Goal: Task Accomplishment & Management: Use online tool/utility

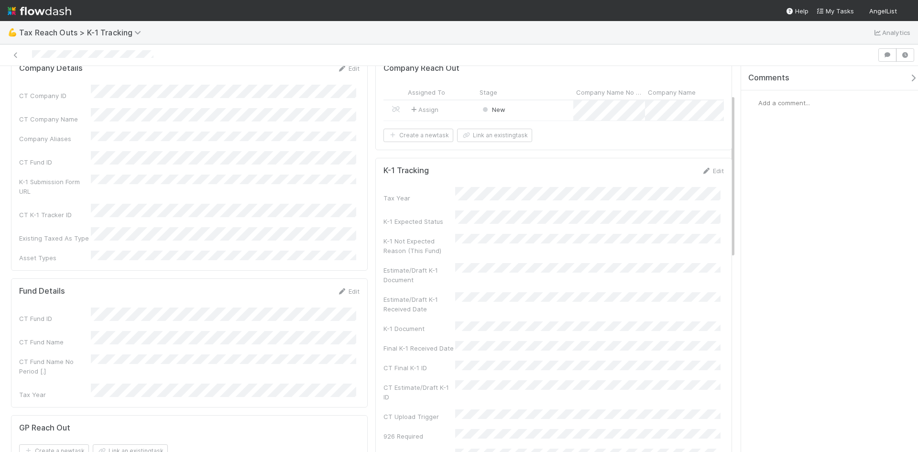
scroll to position [96, 0]
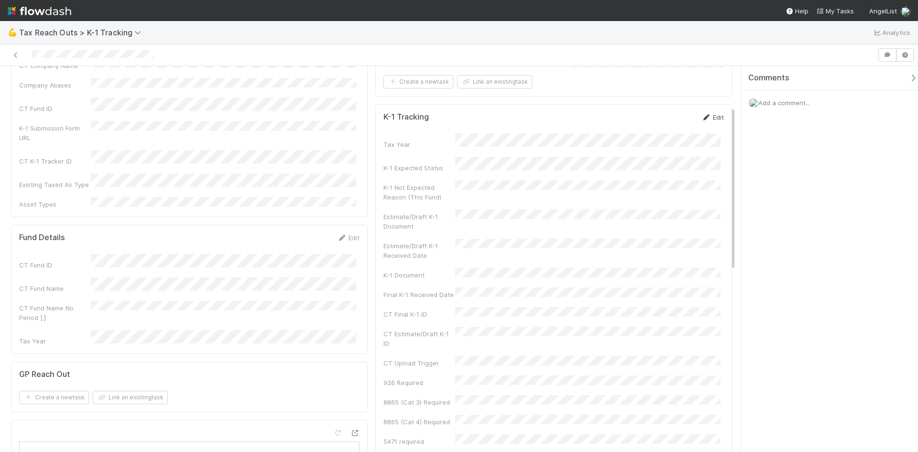
click at [711, 121] on link "Edit" at bounding box center [712, 117] width 22 height 8
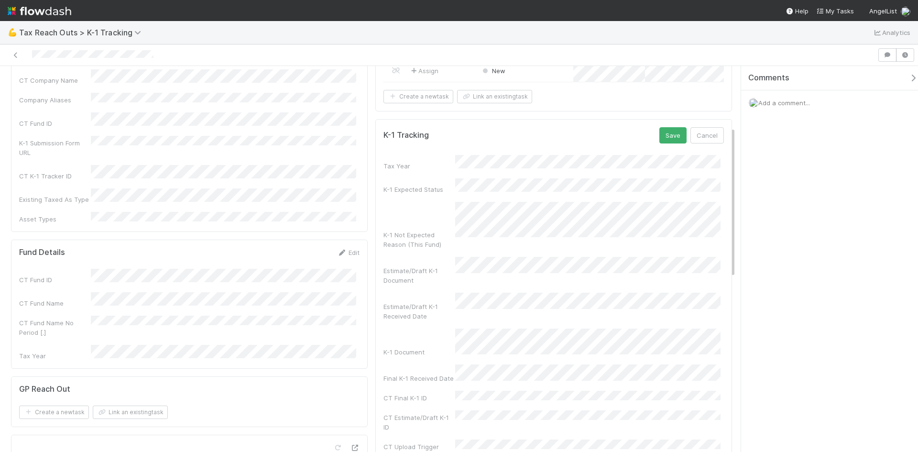
scroll to position [48, 0]
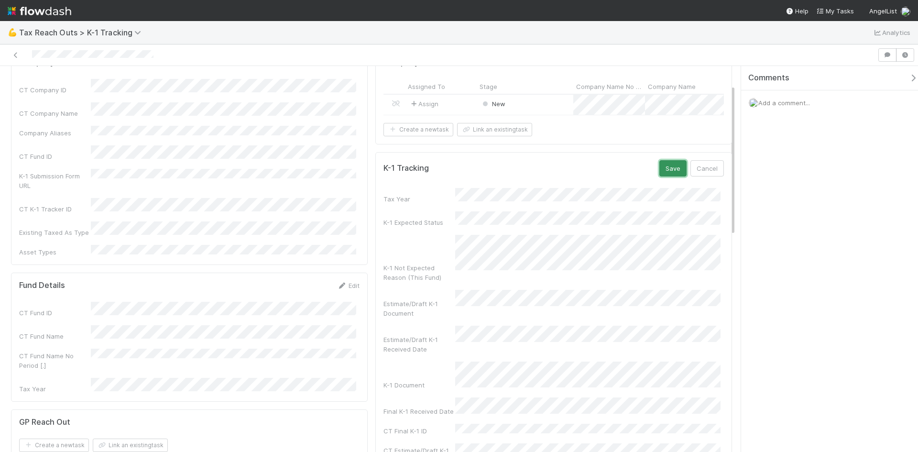
click at [661, 173] on button "Save" at bounding box center [672, 168] width 27 height 16
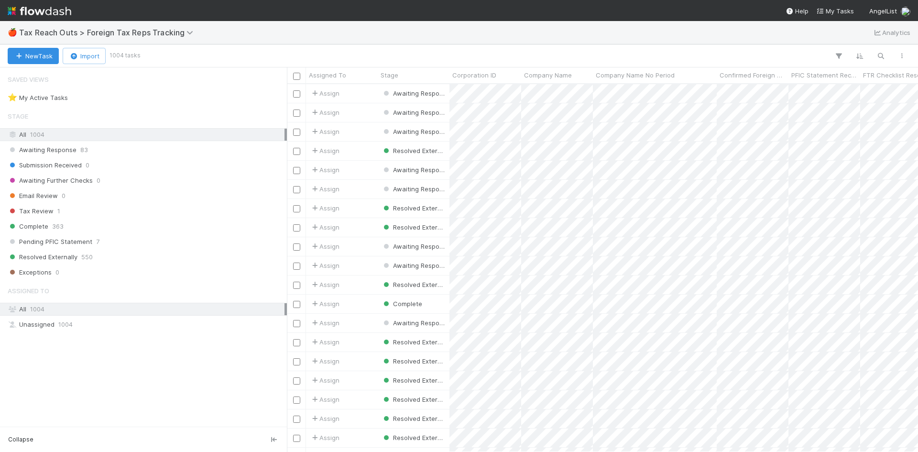
scroll to position [360, 624]
click at [878, 59] on icon "button" at bounding box center [881, 56] width 10 height 9
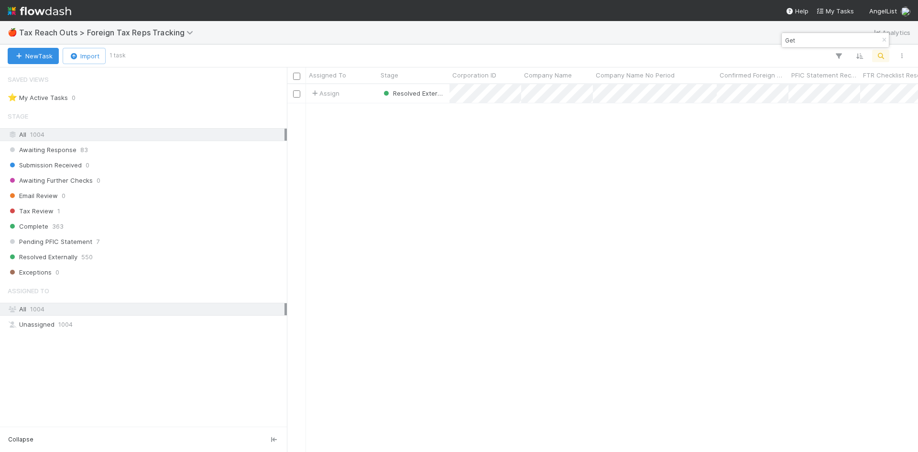
type input "Get"
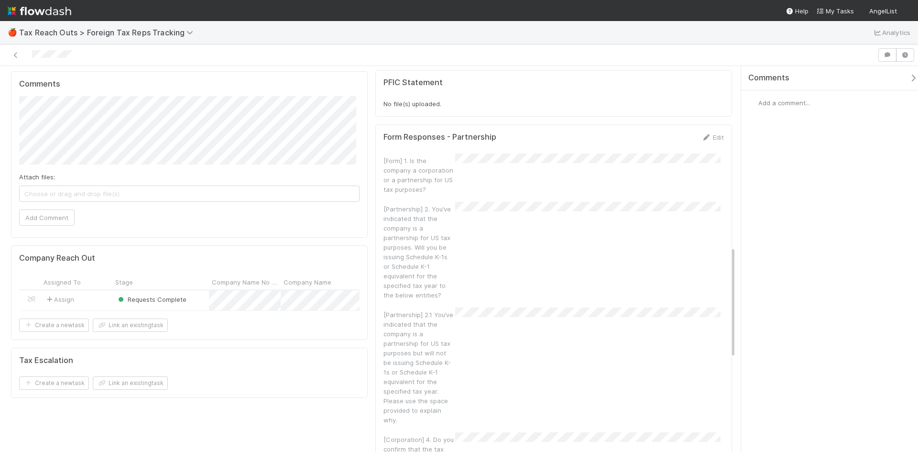
scroll to position [621, 0]
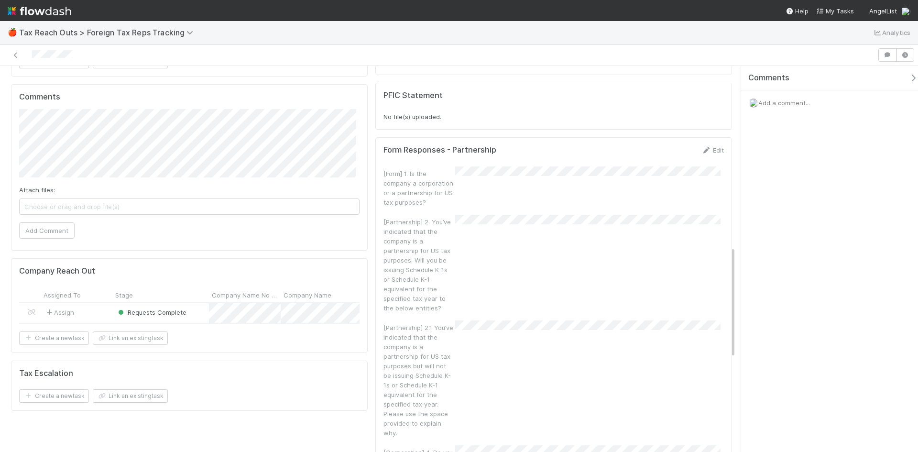
click at [202, 303] on div "Requests Complete" at bounding box center [160, 313] width 97 height 20
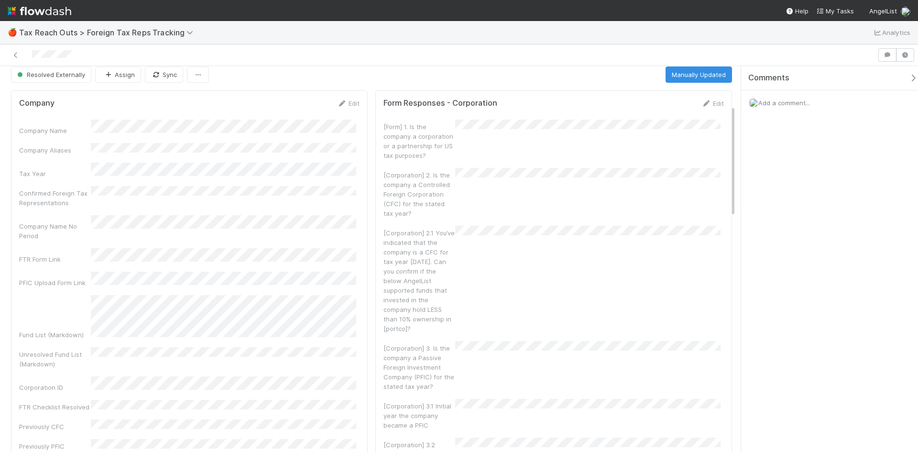
scroll to position [0, 0]
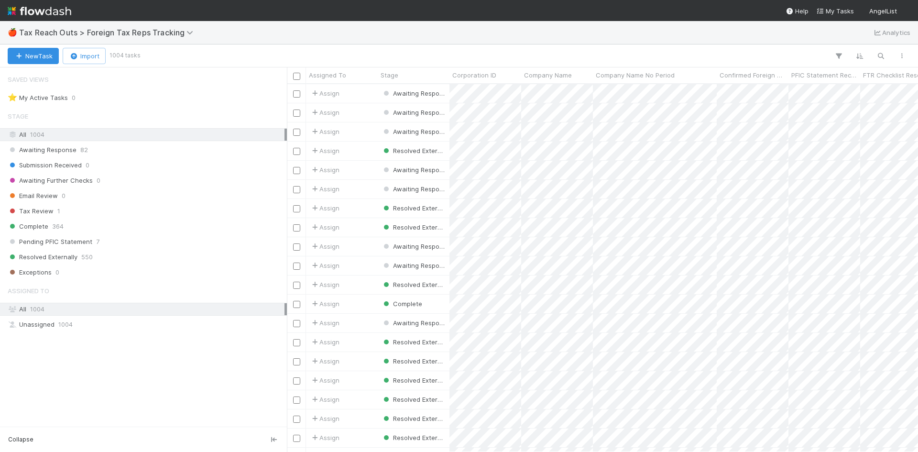
scroll to position [8, 8]
click at [875, 53] on button "button" at bounding box center [880, 56] width 17 height 12
click at [795, 39] on input at bounding box center [831, 39] width 96 height 11
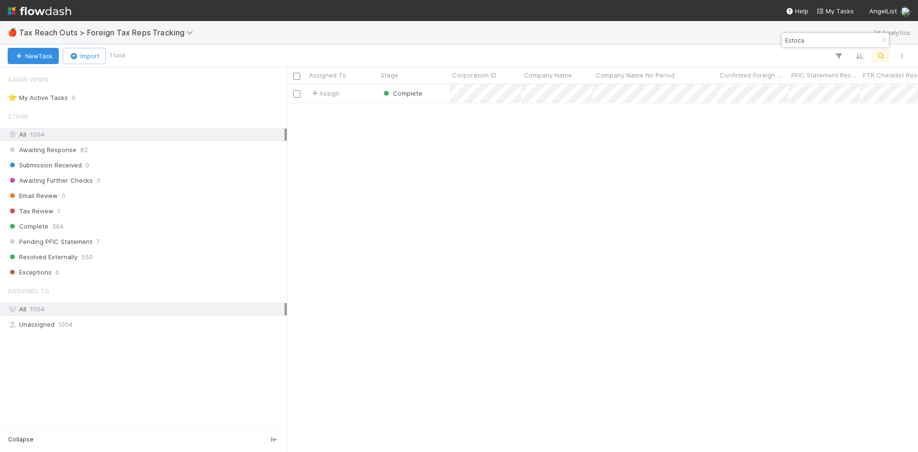
scroll to position [360, 624]
type input "Estoca"
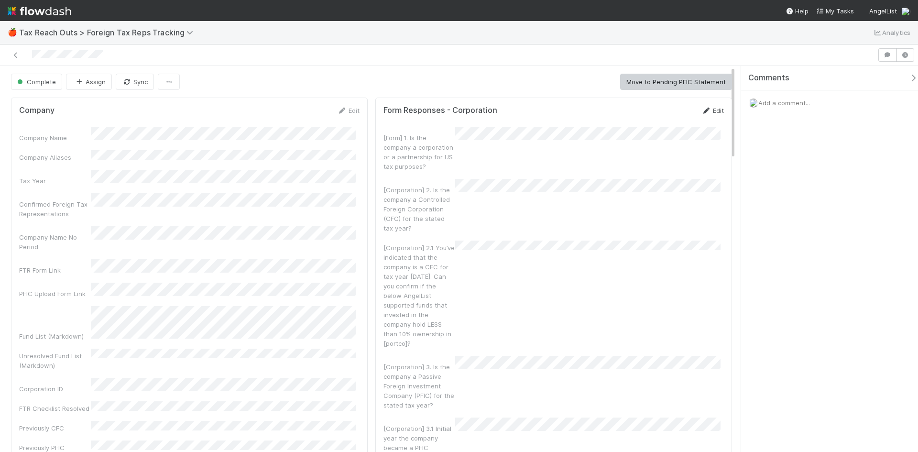
click at [701, 108] on icon at bounding box center [706, 111] width 10 height 6
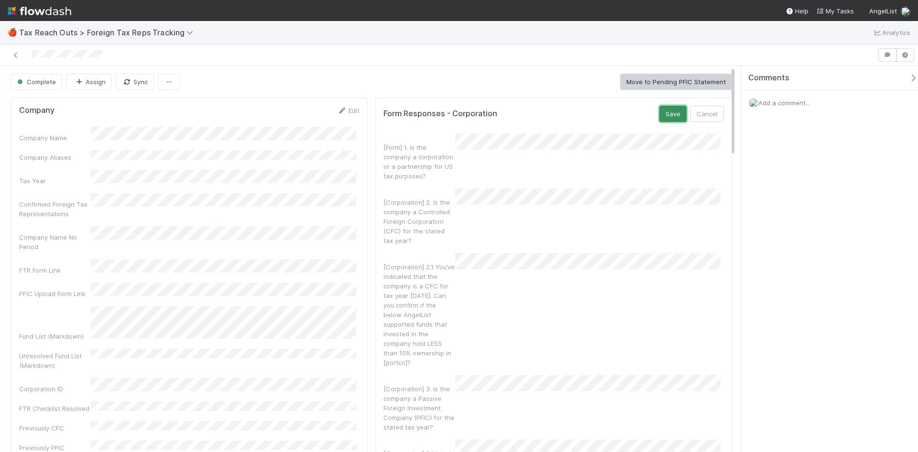
click at [667, 116] on button "Save" at bounding box center [672, 114] width 27 height 16
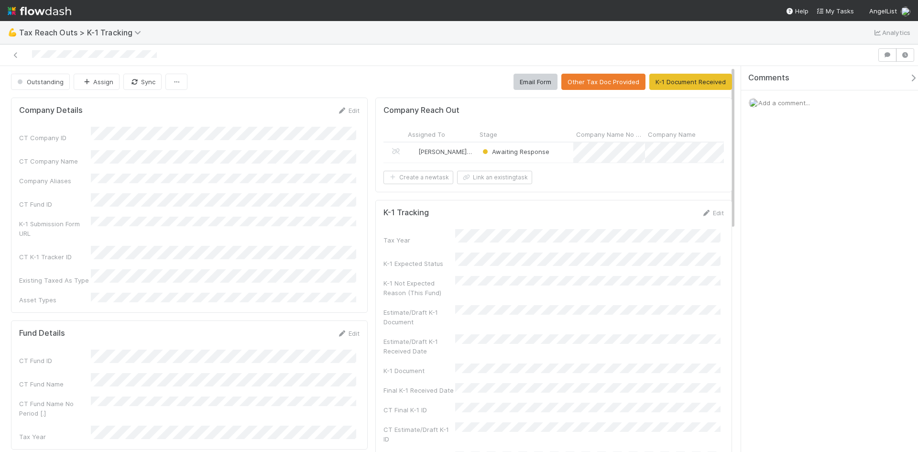
drag, startPoint x: 29, startPoint y: 52, endPoint x: 158, endPoint y: 55, distance: 129.6
click at [158, 55] on div at bounding box center [438, 54] width 869 height 13
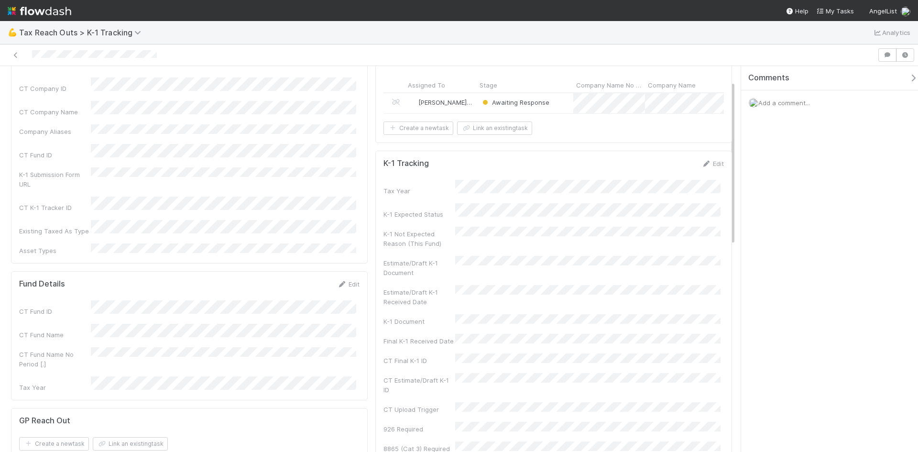
scroll to position [96, 0]
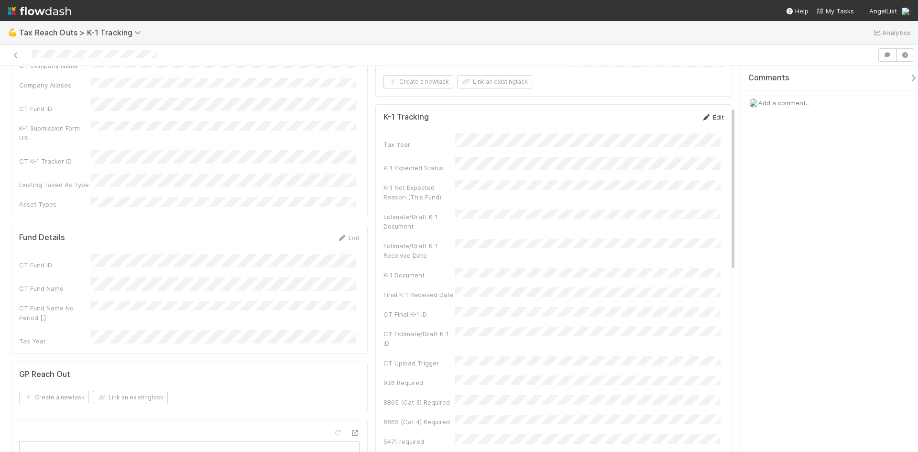
click at [704, 121] on link "Edit" at bounding box center [712, 117] width 22 height 8
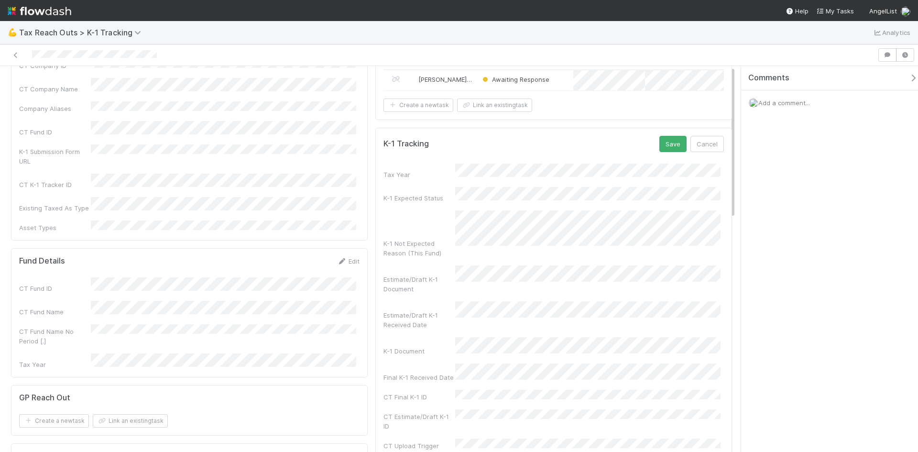
scroll to position [0, 0]
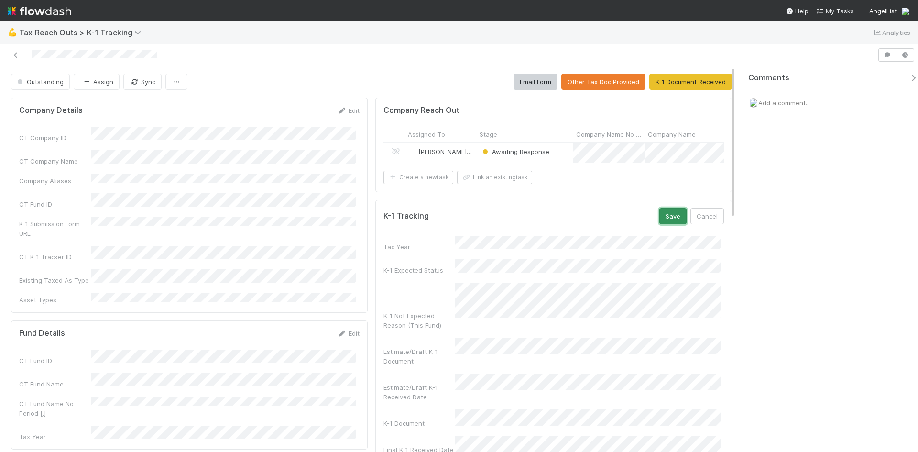
click at [667, 224] on button "Save" at bounding box center [672, 216] width 27 height 16
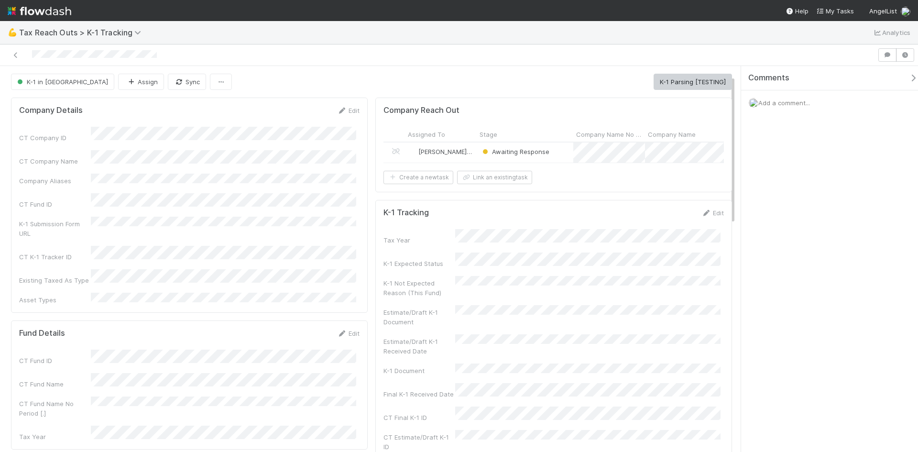
scroll to position [48, 0]
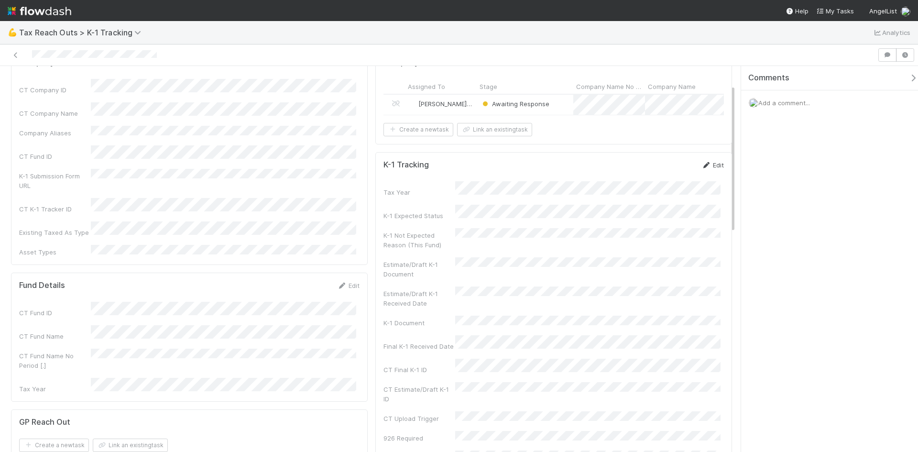
click at [702, 168] on icon at bounding box center [706, 165] width 10 height 6
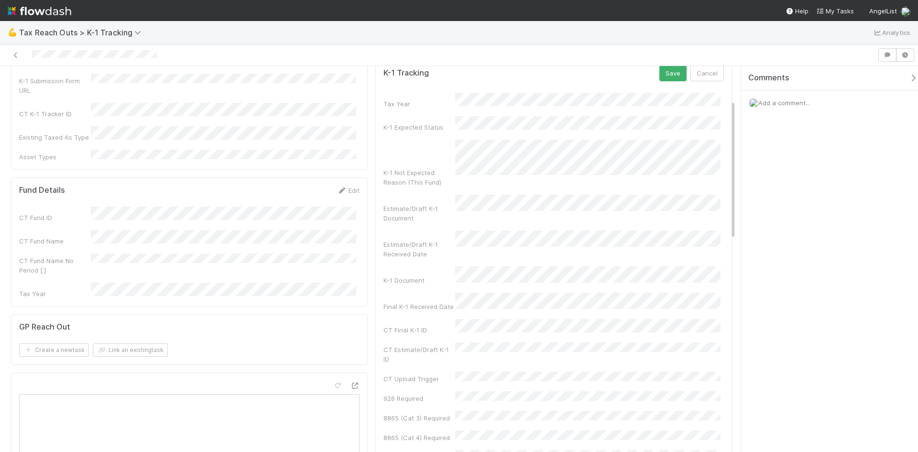
scroll to position [143, 0]
click at [660, 81] on button "Save" at bounding box center [672, 73] width 27 height 16
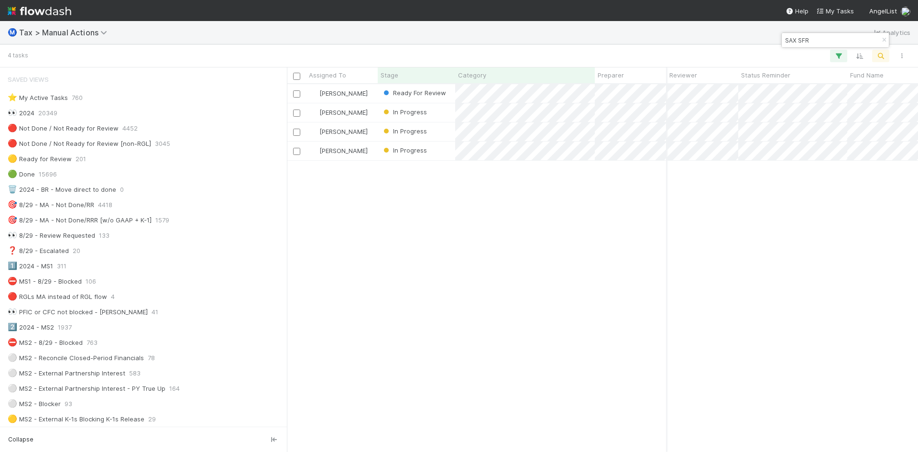
scroll to position [865, 0]
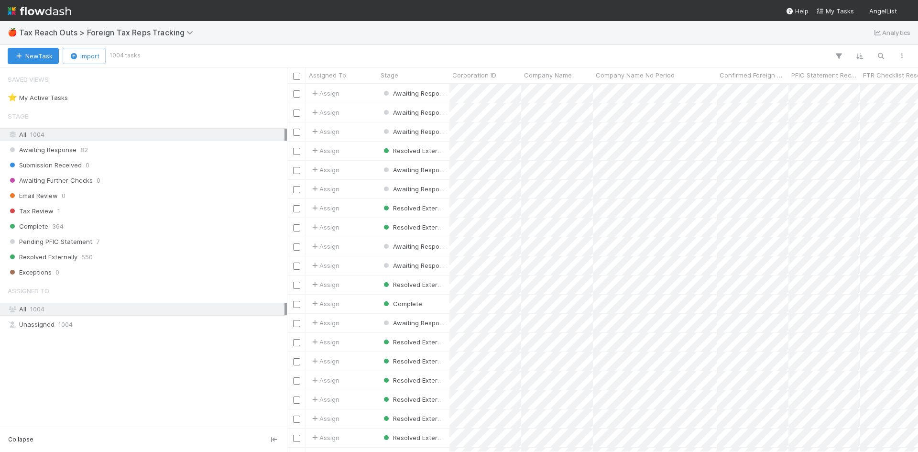
scroll to position [360, 624]
click at [875, 54] on button "button" at bounding box center [880, 56] width 17 height 12
click at [838, 42] on input at bounding box center [831, 39] width 96 height 11
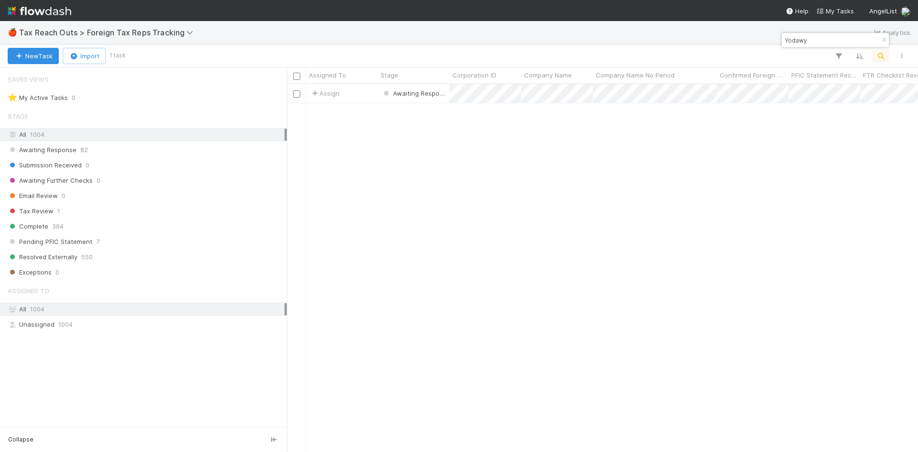
type input "Yodawy"
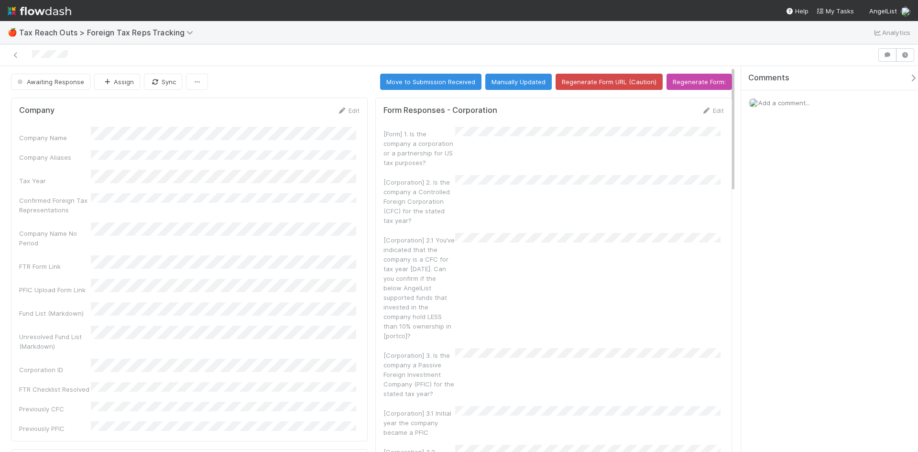
click at [707, 103] on div "Form Responses - Corporation Edit [Form] 1. Is the company a corporation or a p…" at bounding box center [553, 396] width 357 height 599
click at [704, 112] on link "Edit" at bounding box center [712, 111] width 22 height 8
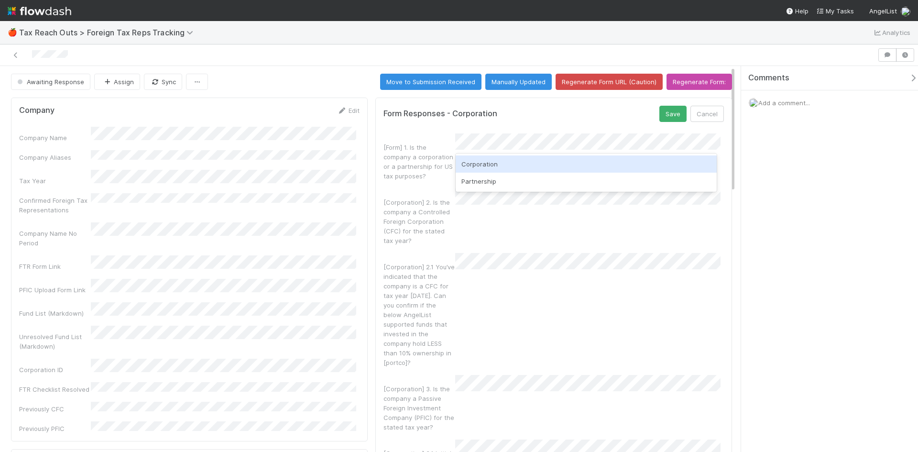
click at [508, 166] on div "Corporation" at bounding box center [585, 163] width 261 height 17
click at [508, 166] on div "[Form] 1. Is the company a corporation or a partnership for US tax purposes?" at bounding box center [553, 156] width 340 height 47
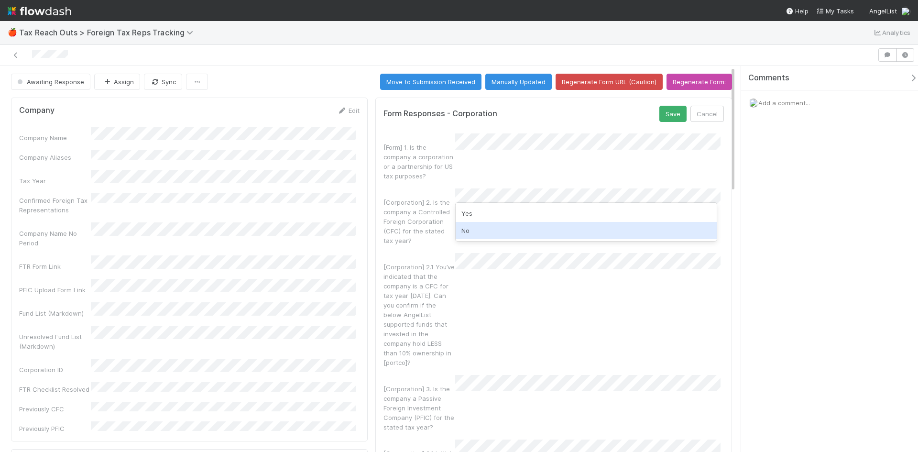
click at [475, 230] on div "No" at bounding box center [585, 230] width 261 height 17
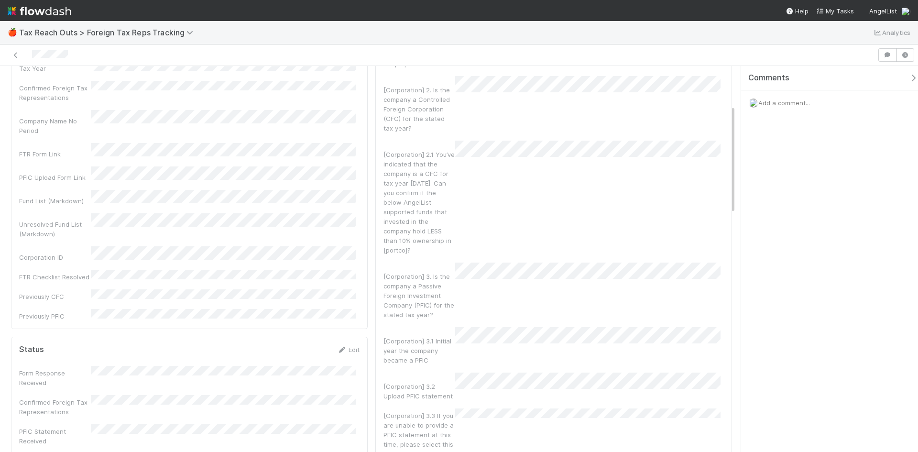
scroll to position [143, 0]
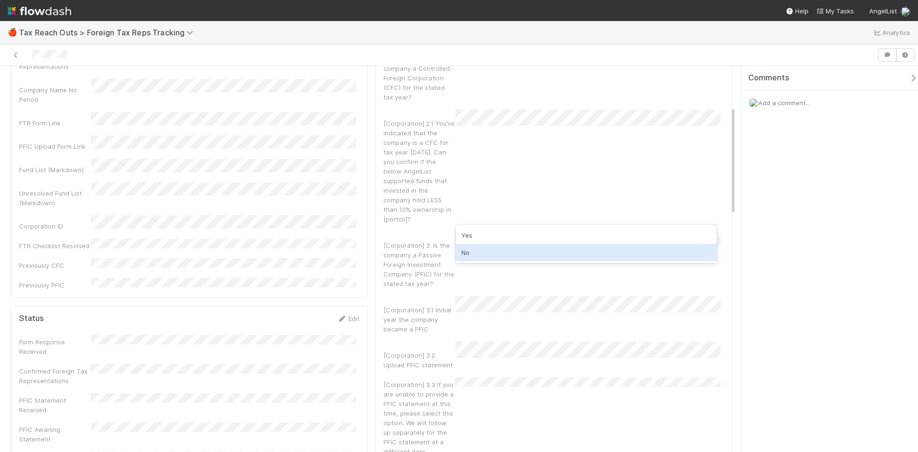
click at [474, 252] on div "No" at bounding box center [585, 252] width 261 height 17
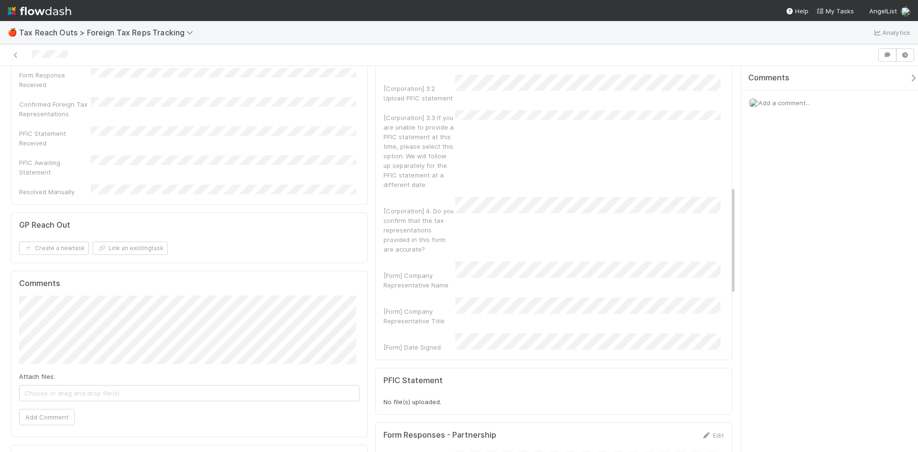
scroll to position [382, 0]
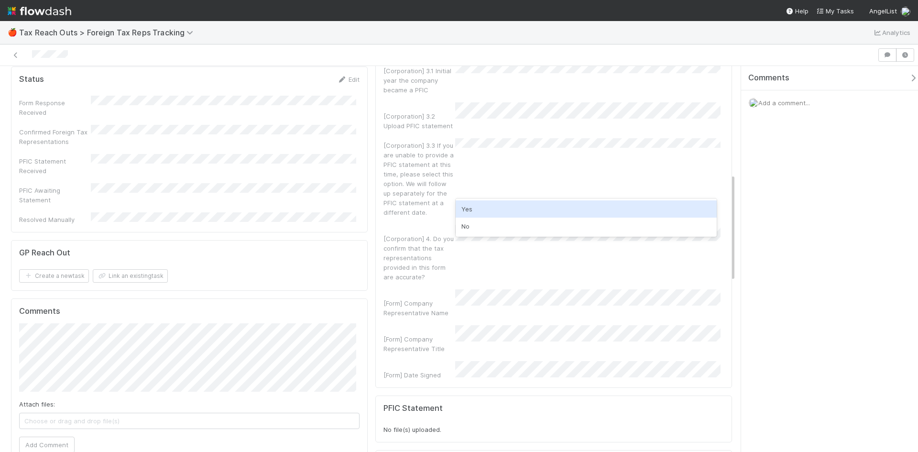
click at [481, 210] on div "Yes" at bounding box center [585, 208] width 261 height 17
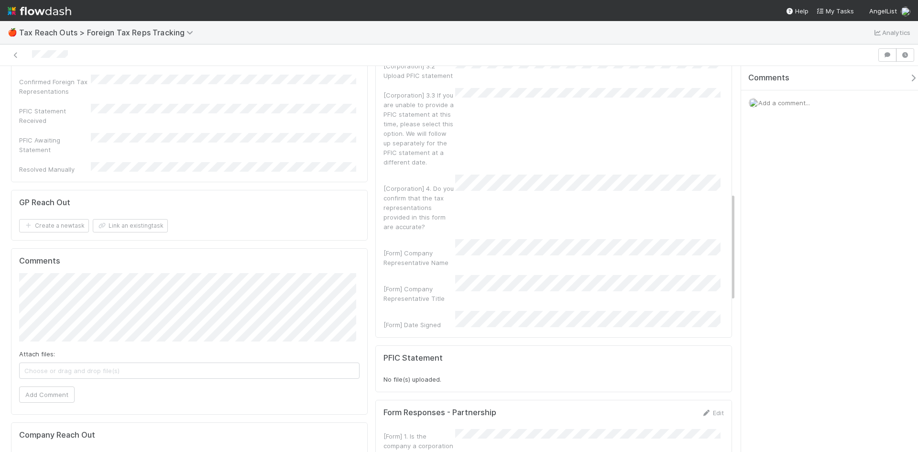
scroll to position [430, 0]
click at [472, 277] on div "[Form] Company Representative Title" at bounding box center [553, 291] width 340 height 28
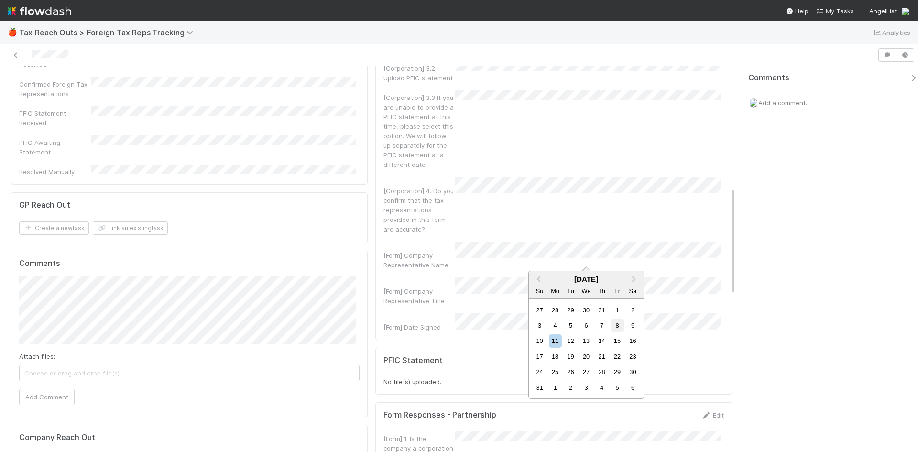
click at [617, 325] on div "8" at bounding box center [616, 325] width 13 height 13
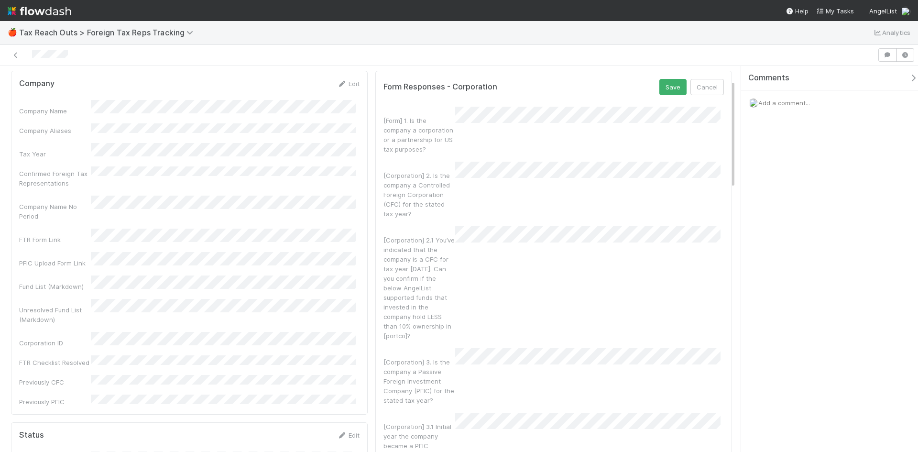
scroll to position [0, 0]
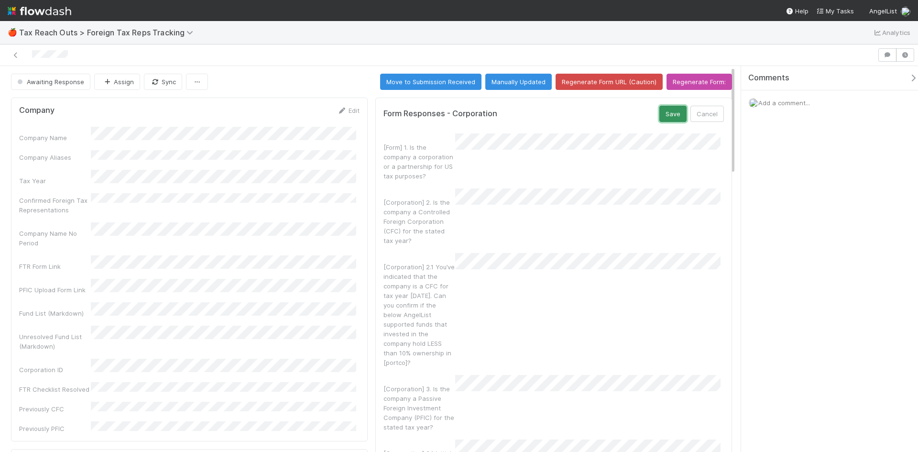
click at [667, 111] on button "Save" at bounding box center [672, 114] width 27 height 16
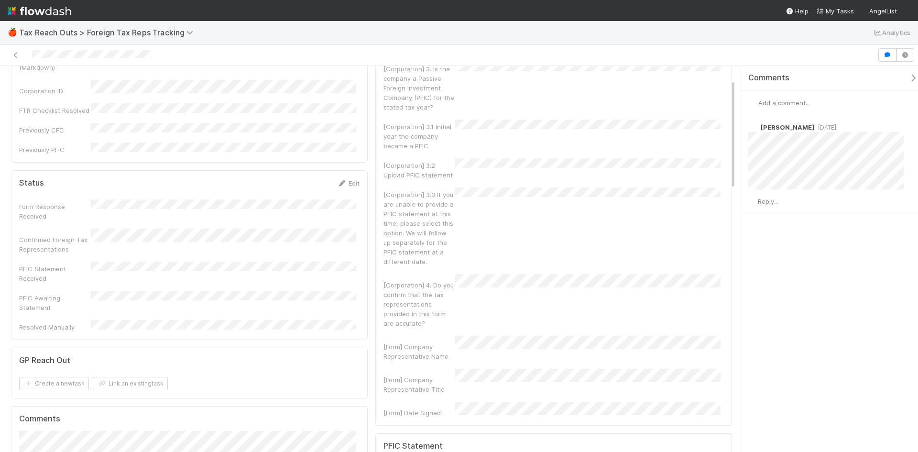
scroll to position [335, 0]
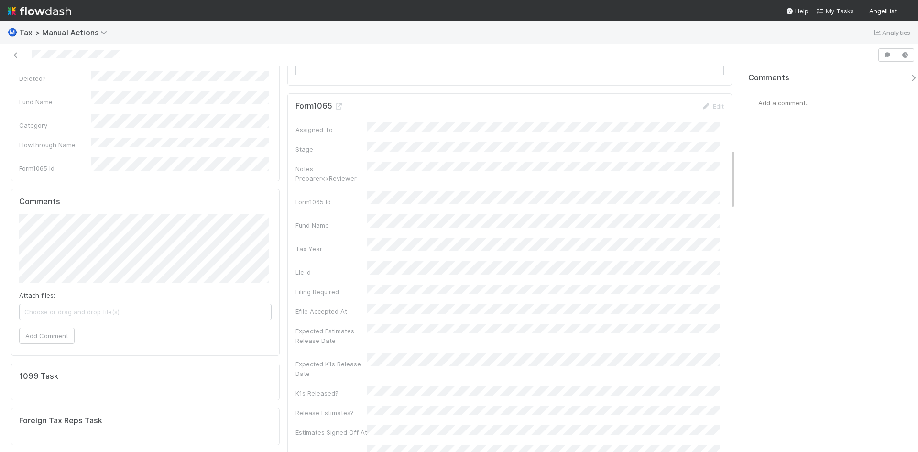
scroll to position [430, 0]
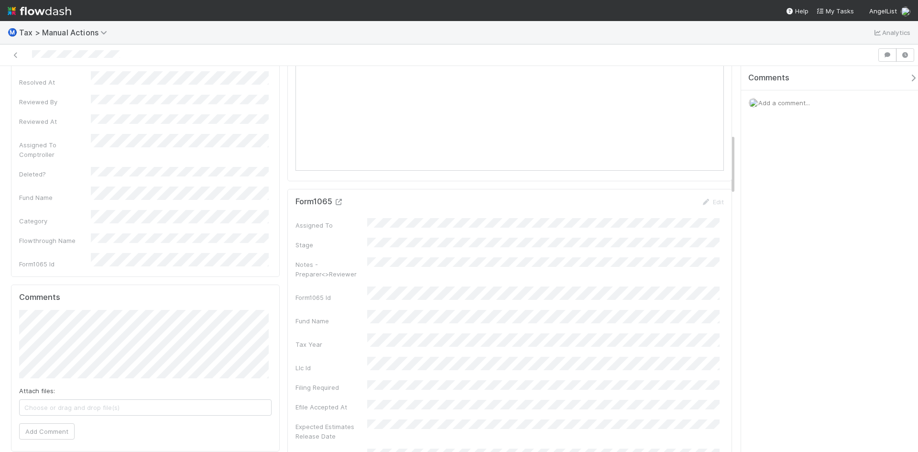
click at [336, 205] on icon at bounding box center [339, 202] width 10 height 6
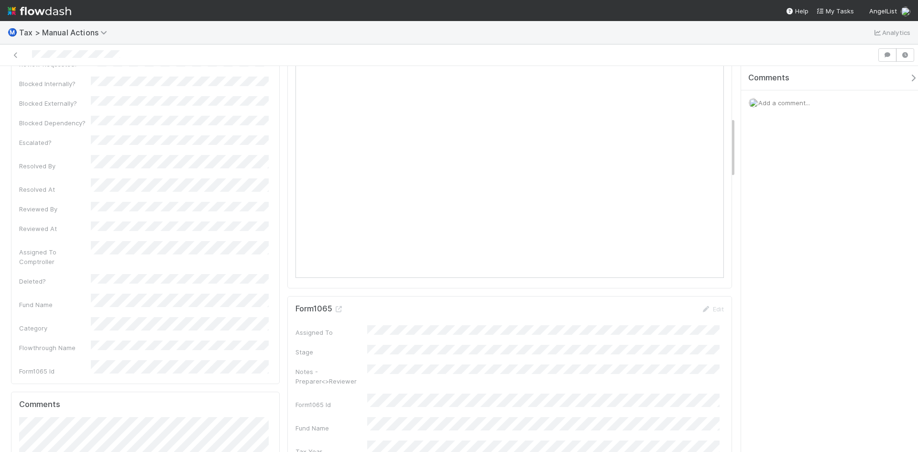
scroll to position [478, 0]
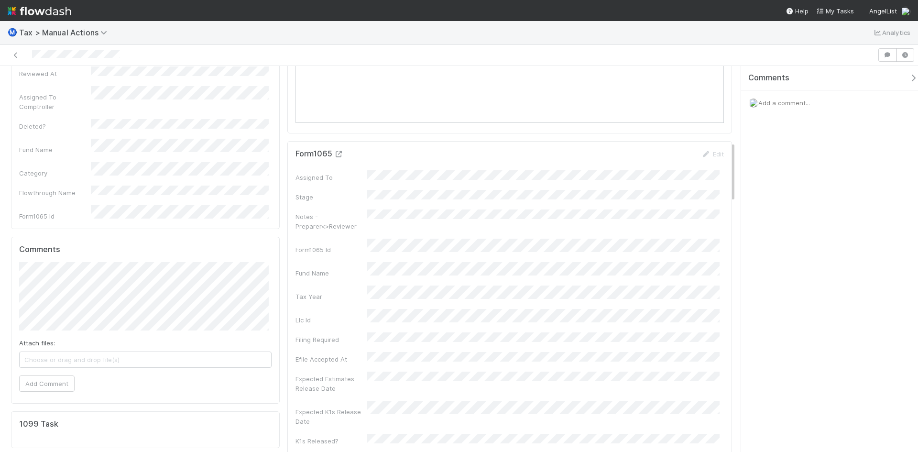
click at [337, 151] on icon at bounding box center [339, 154] width 10 height 6
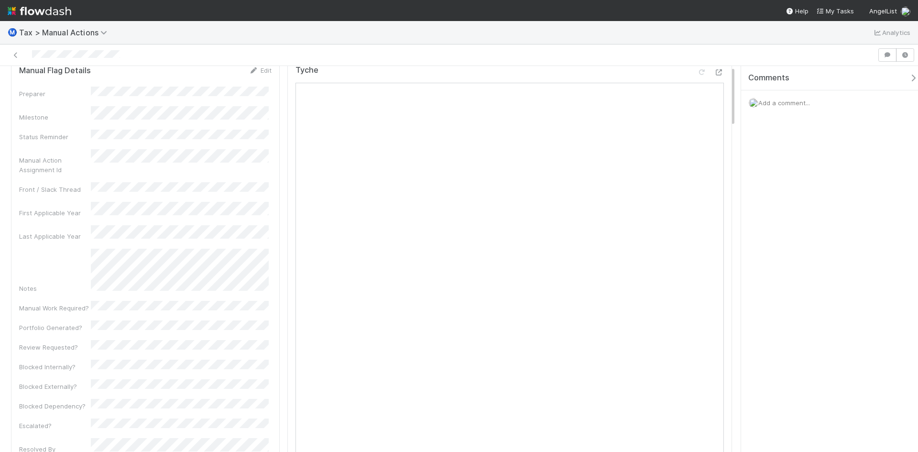
scroll to position [0, 0]
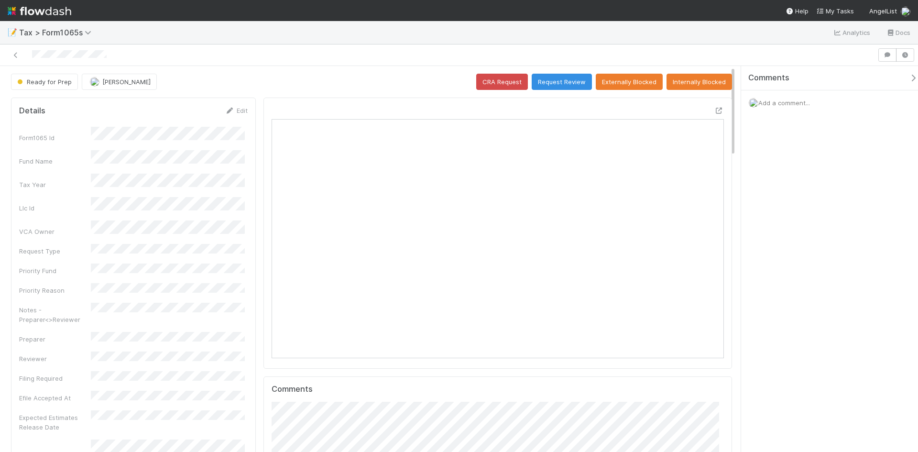
scroll to position [187, 219]
click at [567, 78] on button "Request Review" at bounding box center [561, 82] width 60 height 16
click at [545, 79] on button "Request Review" at bounding box center [561, 82] width 60 height 16
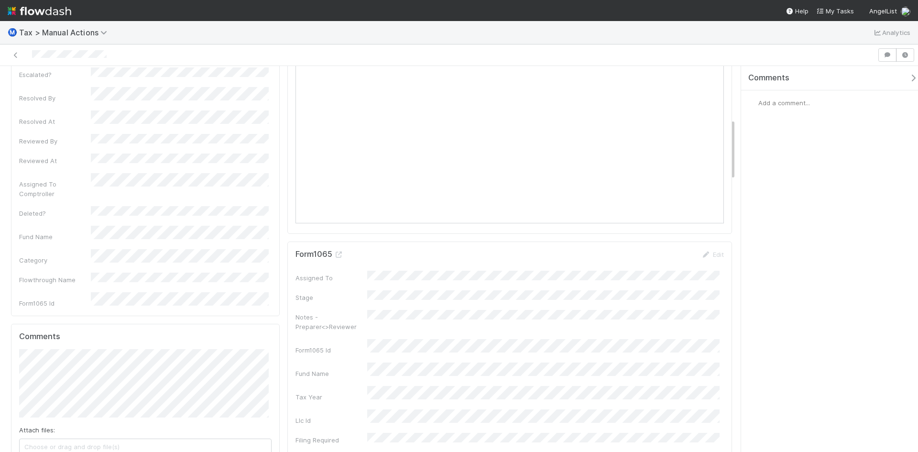
scroll to position [382, 0]
click at [337, 250] on icon at bounding box center [339, 250] width 10 height 6
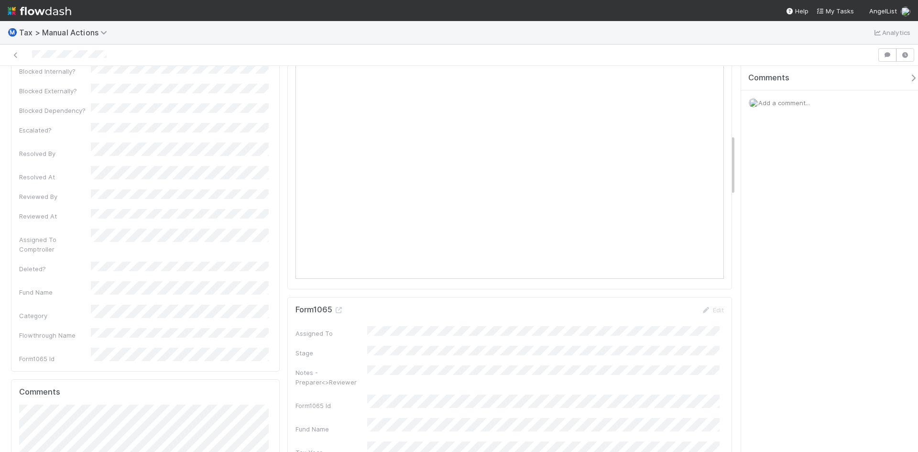
scroll to position [430, 0]
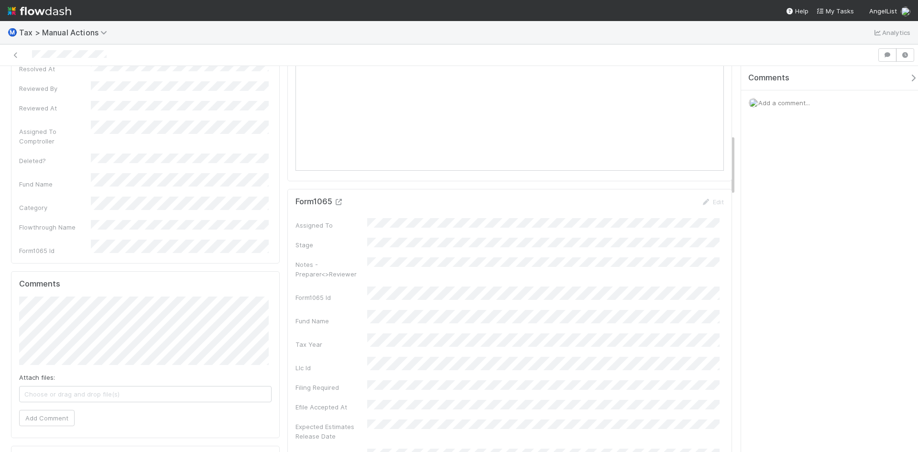
click at [338, 202] on icon at bounding box center [339, 202] width 10 height 6
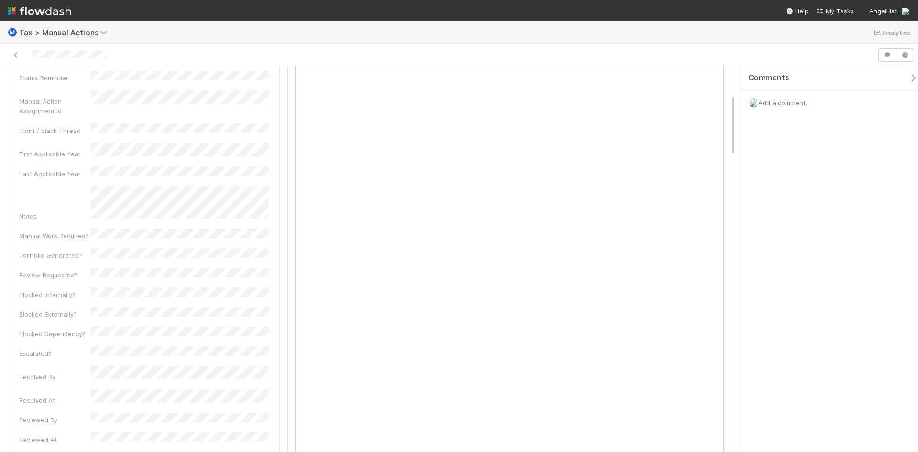
scroll to position [0, 0]
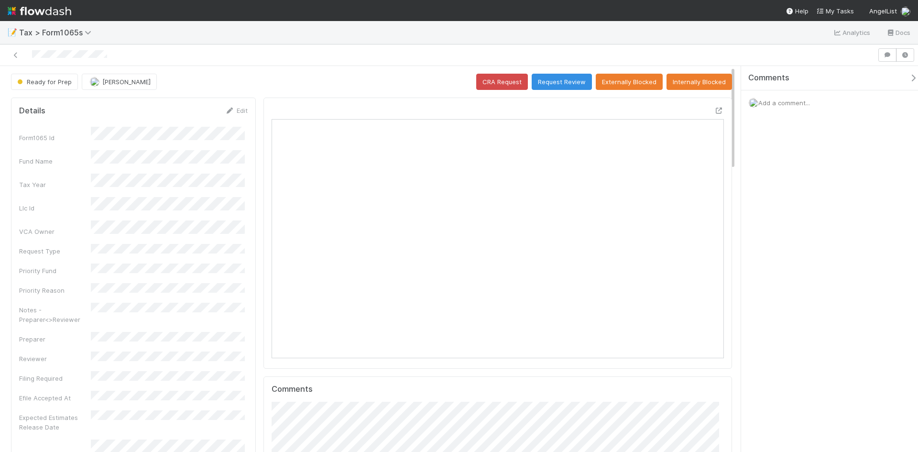
scroll to position [187, 440]
click at [542, 81] on button "Request Review" at bounding box center [561, 82] width 60 height 16
click at [555, 80] on button "Request Review" at bounding box center [561, 82] width 60 height 16
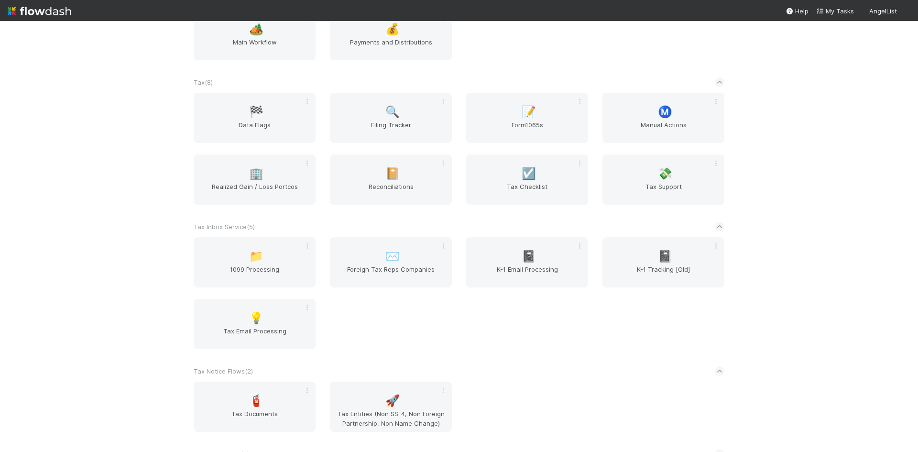
scroll to position [860, 0]
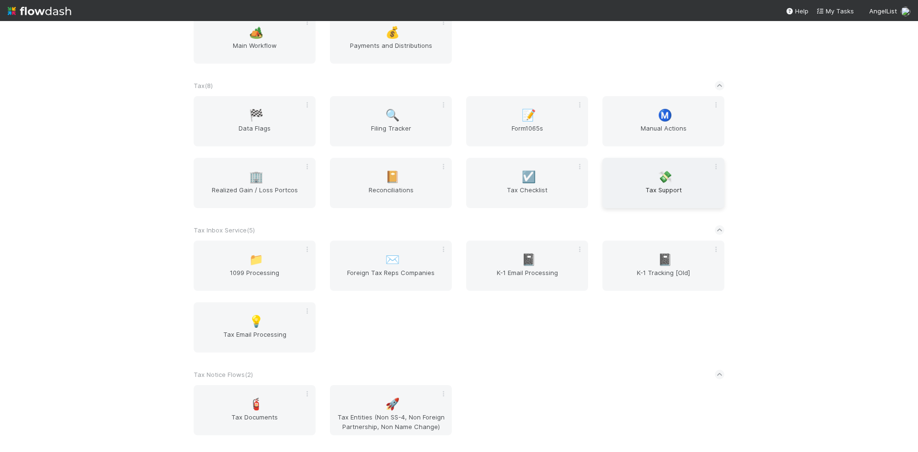
click at [673, 181] on div "💸 Tax Support" at bounding box center [663, 183] width 122 height 50
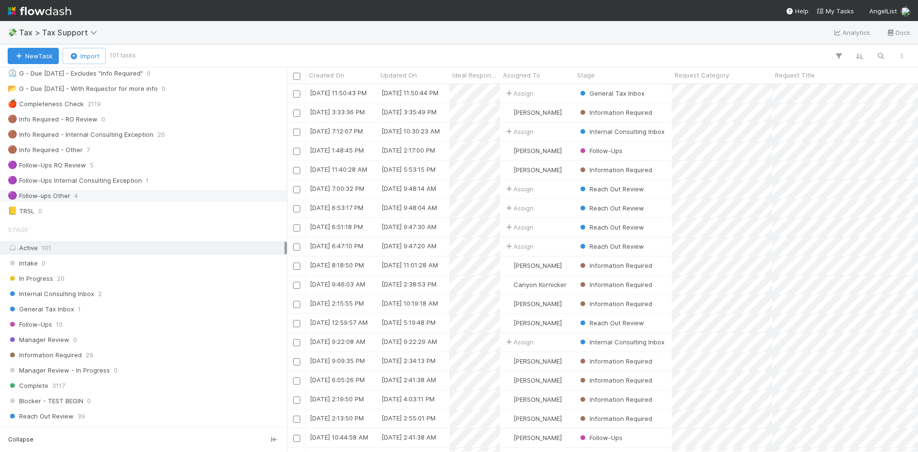
scroll to position [96, 0]
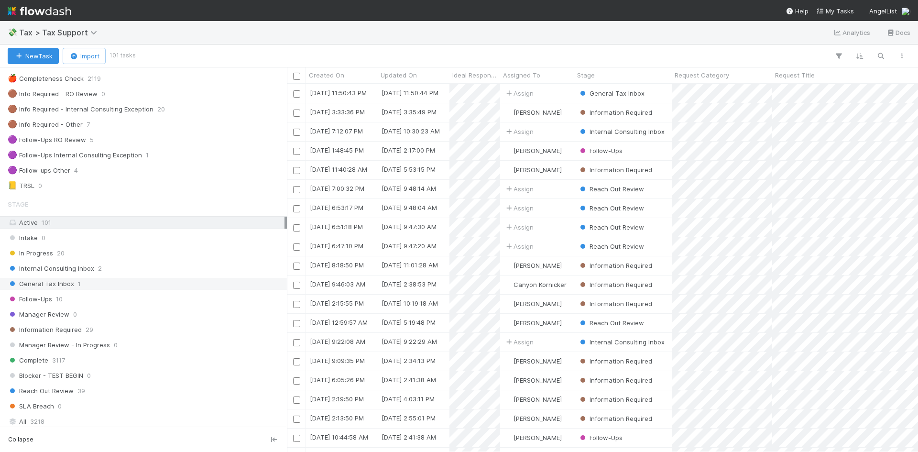
click at [72, 284] on div "General Tax Inbox 1" at bounding box center [146, 284] width 277 height 12
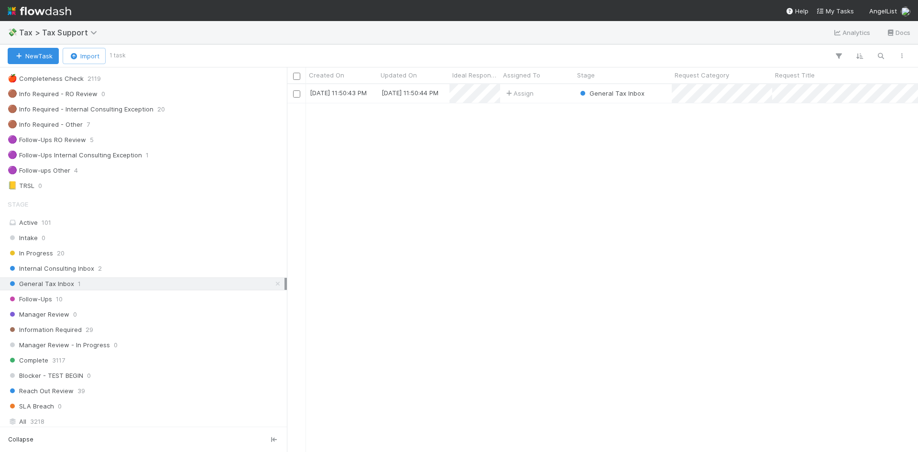
scroll to position [360, 624]
click at [662, 92] on div "General Tax Inbox" at bounding box center [622, 93] width 97 height 19
click at [51, 296] on span "Follow-Ups" at bounding box center [30, 299] width 44 height 12
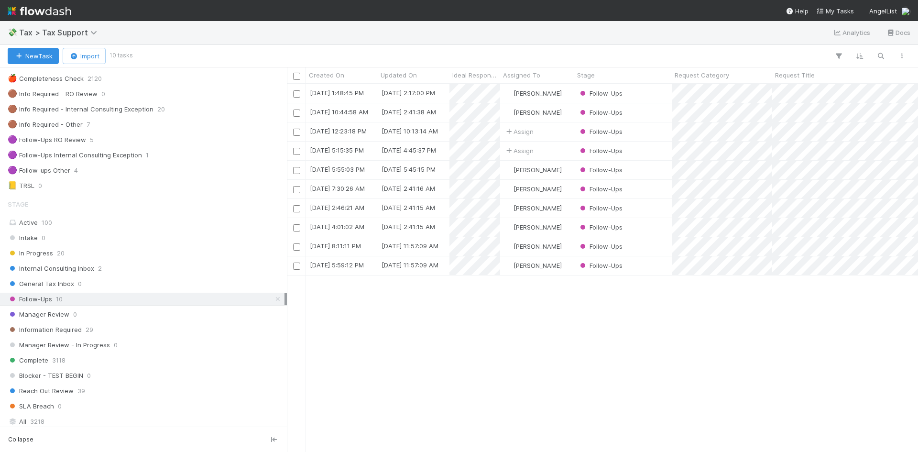
scroll to position [360, 624]
click at [631, 92] on div "Follow-Ups" at bounding box center [622, 93] width 97 height 19
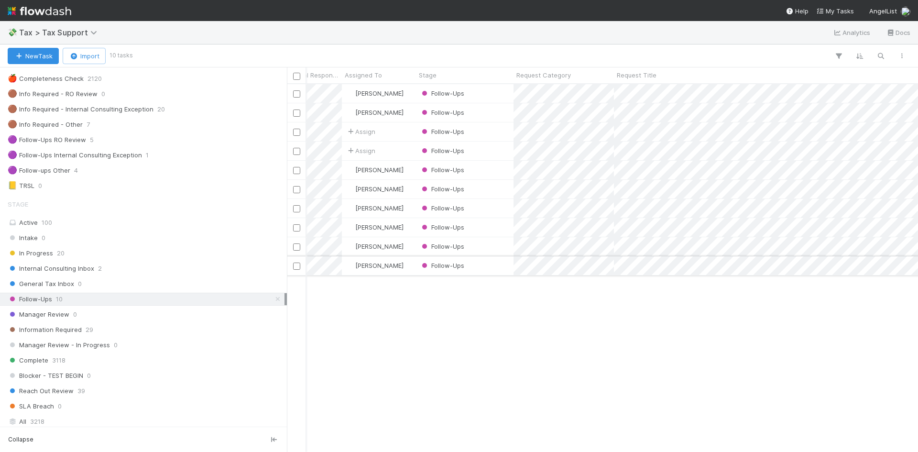
click at [481, 261] on div "Follow-Ups" at bounding box center [464, 265] width 97 height 19
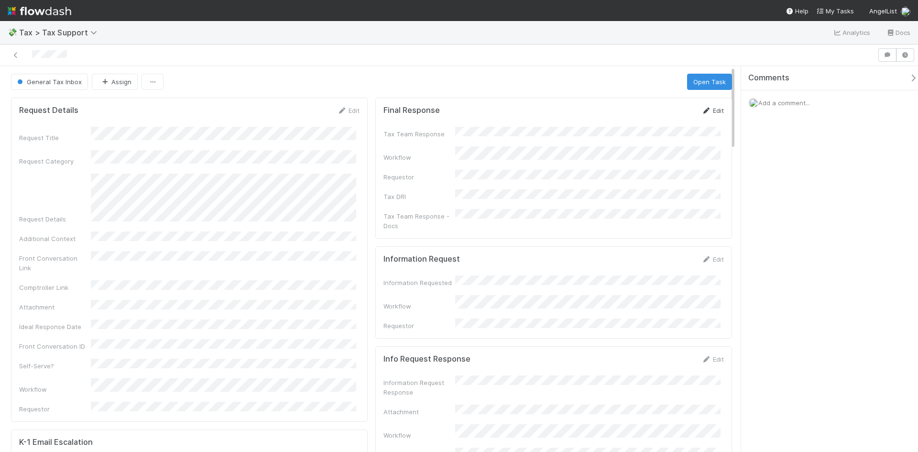
click at [705, 111] on link "Edit" at bounding box center [712, 111] width 22 height 8
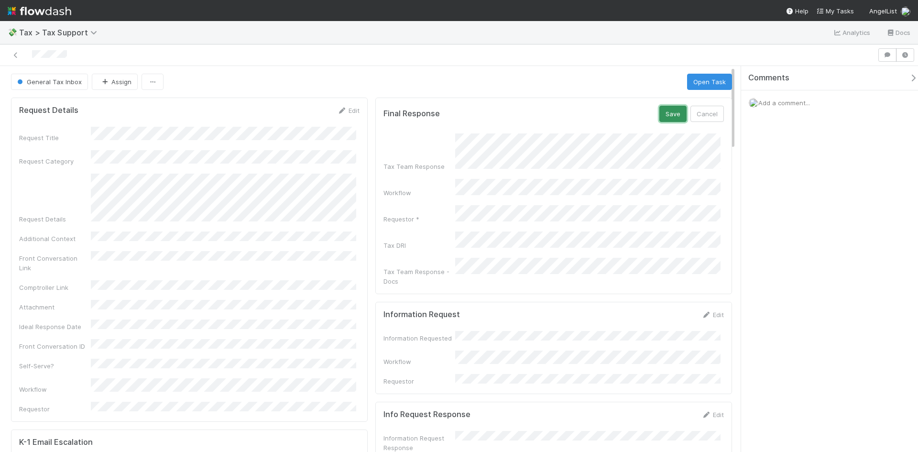
click at [663, 110] on button "Save" at bounding box center [672, 114] width 27 height 16
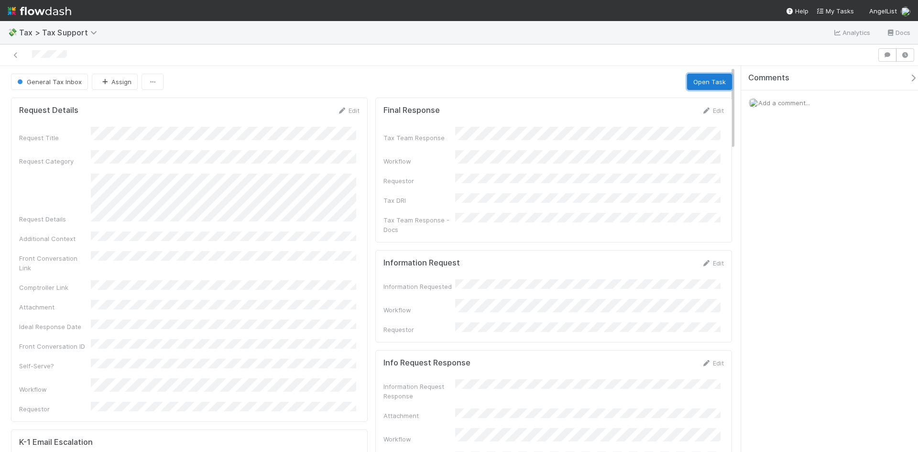
click at [703, 82] on button "Open Task" at bounding box center [709, 82] width 45 height 16
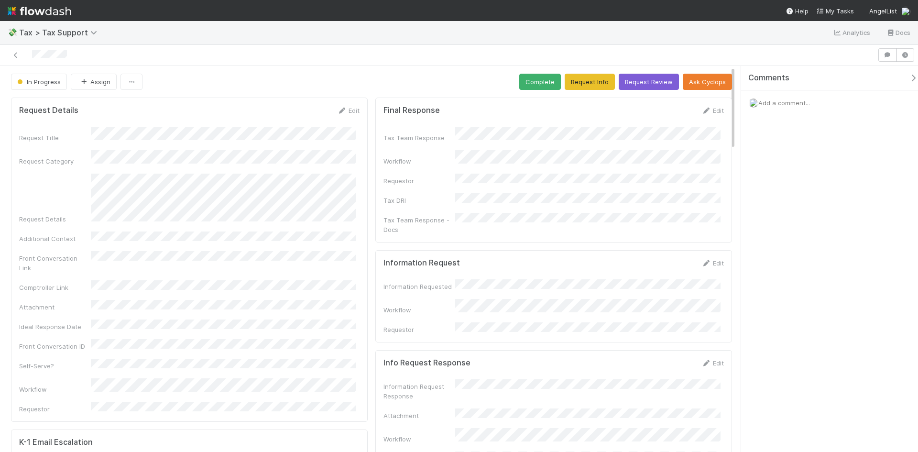
click at [531, 81] on button "Complete" at bounding box center [540, 82] width 42 height 16
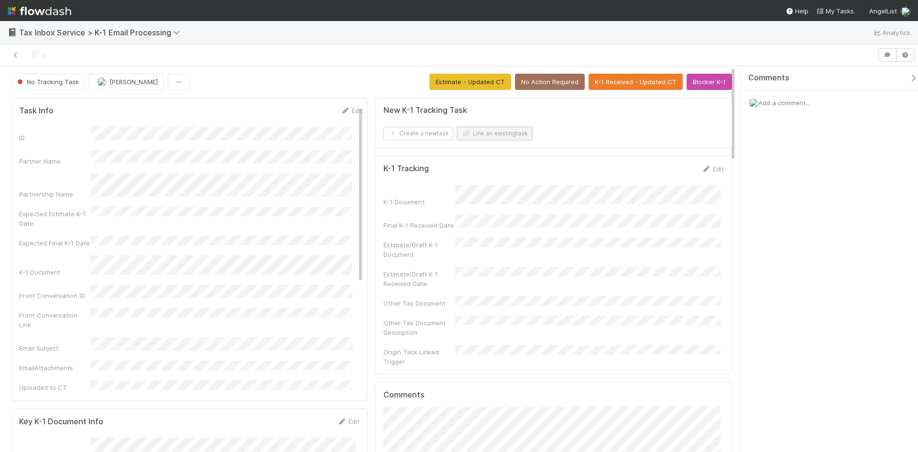
click at [476, 132] on button "Link an existing task" at bounding box center [494, 133] width 75 height 13
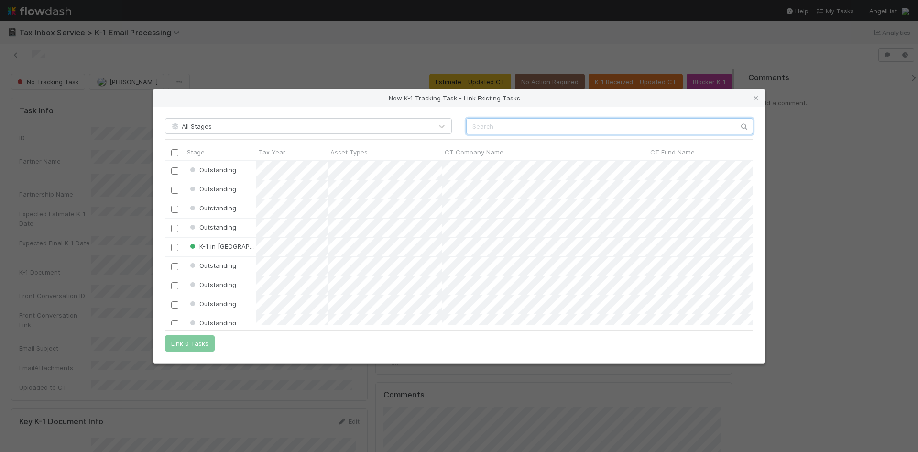
scroll to position [157, 581]
click at [519, 125] on input "text" at bounding box center [609, 126] width 287 height 16
paste input "01989801495974dd8dd96a5206f5a22b"
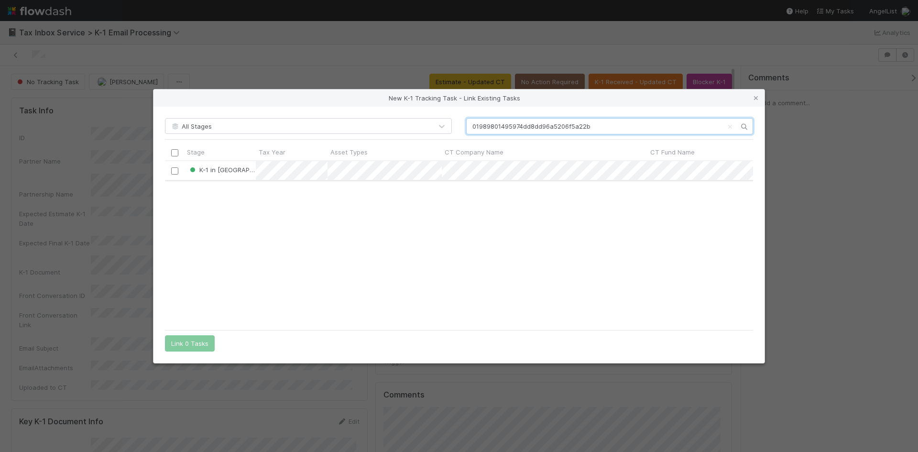
type input "01989801495974dd8dd96a5206f5a22b"
click at [174, 169] on input "checkbox" at bounding box center [174, 170] width 7 height 7
click at [199, 343] on button "Link 1 Task" at bounding box center [187, 343] width 45 height 16
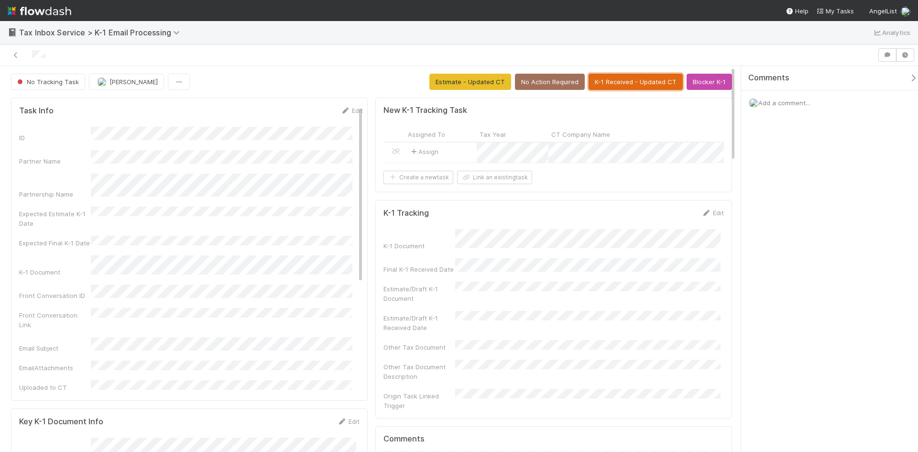
click at [643, 79] on button "K-1 Received - Updated CT" at bounding box center [635, 82] width 94 height 16
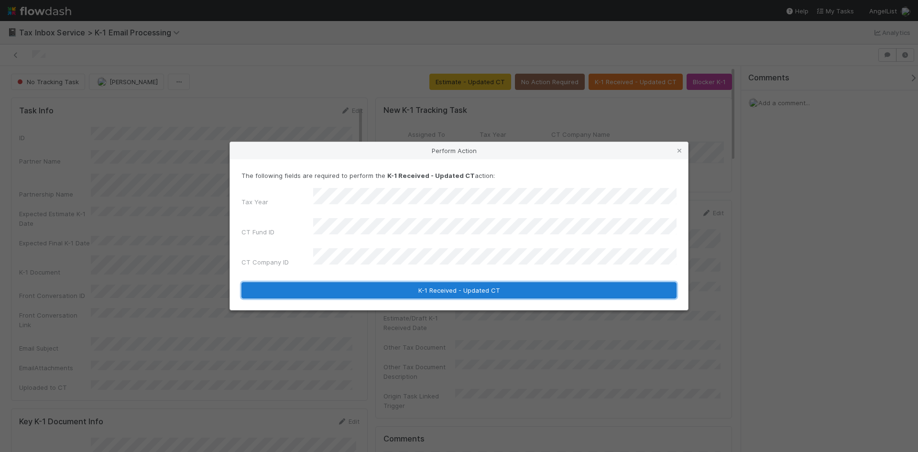
click at [361, 282] on button "K-1 Received - Updated CT" at bounding box center [458, 290] width 435 height 16
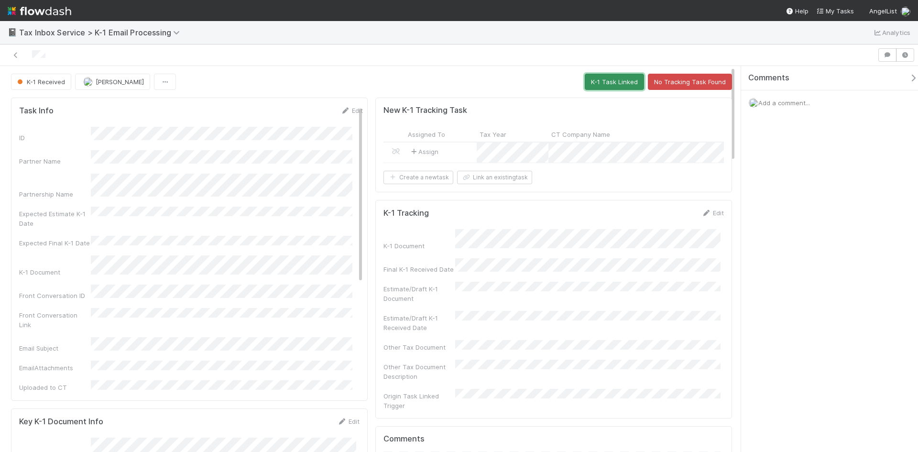
click at [611, 81] on button "K-1 Task Linked" at bounding box center [614, 82] width 59 height 16
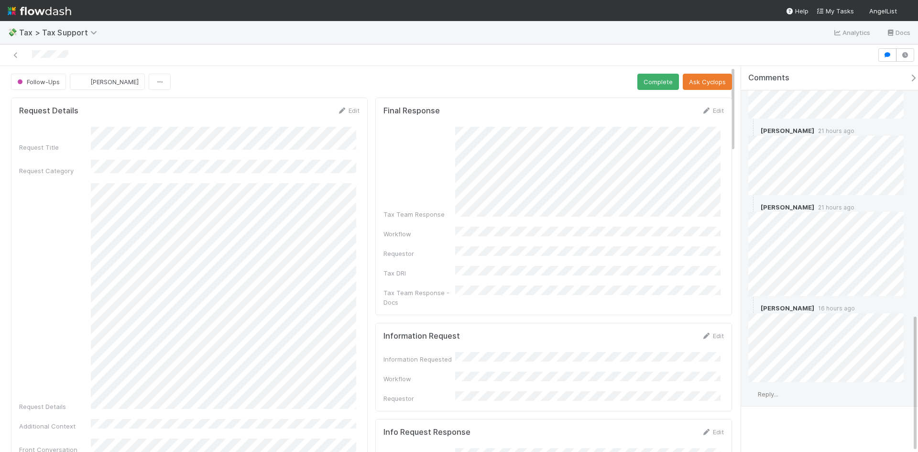
scroll to position [690, 0]
click at [774, 393] on span "Reply..." at bounding box center [768, 392] width 21 height 8
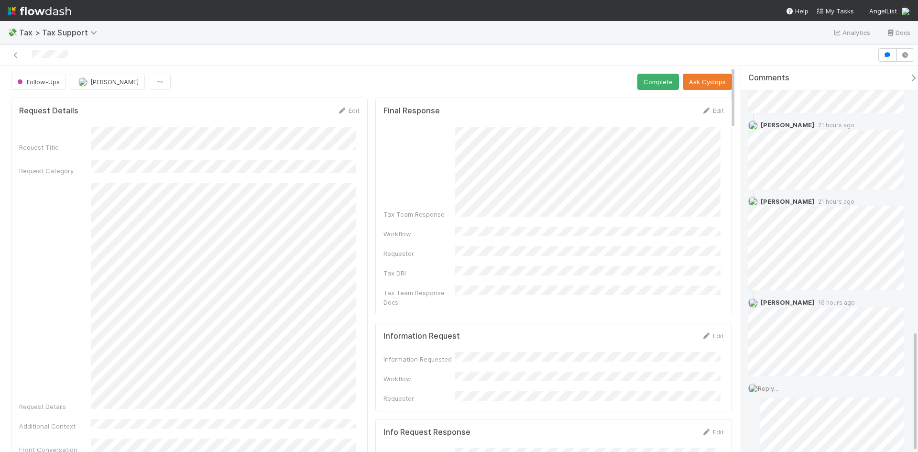
scroll to position [837, 0]
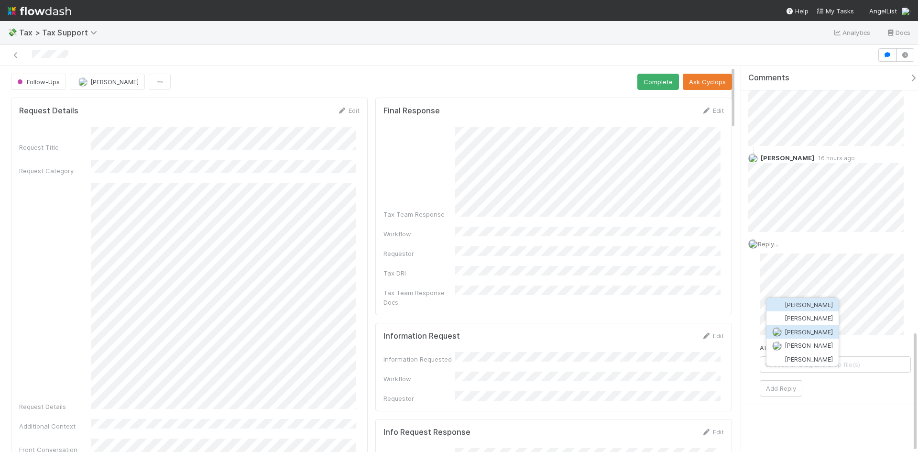
click at [814, 329] on span "[PERSON_NAME]" at bounding box center [808, 332] width 48 height 8
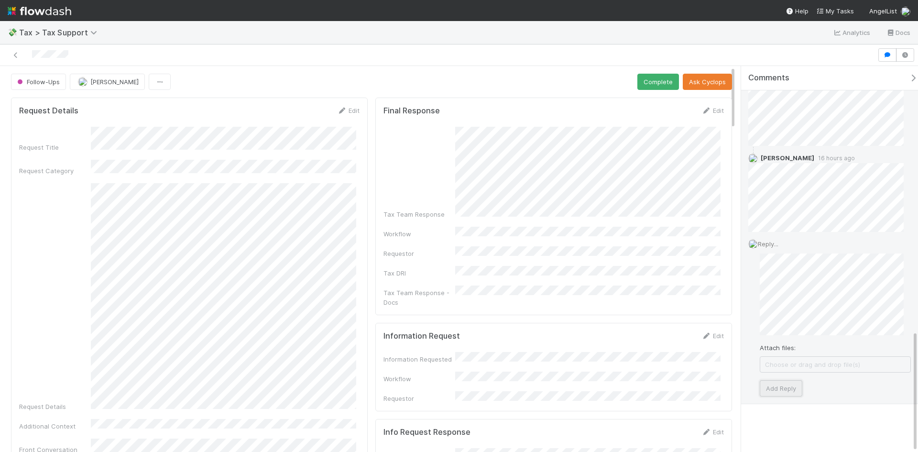
click at [782, 386] on button "Add Reply" at bounding box center [780, 388] width 43 height 16
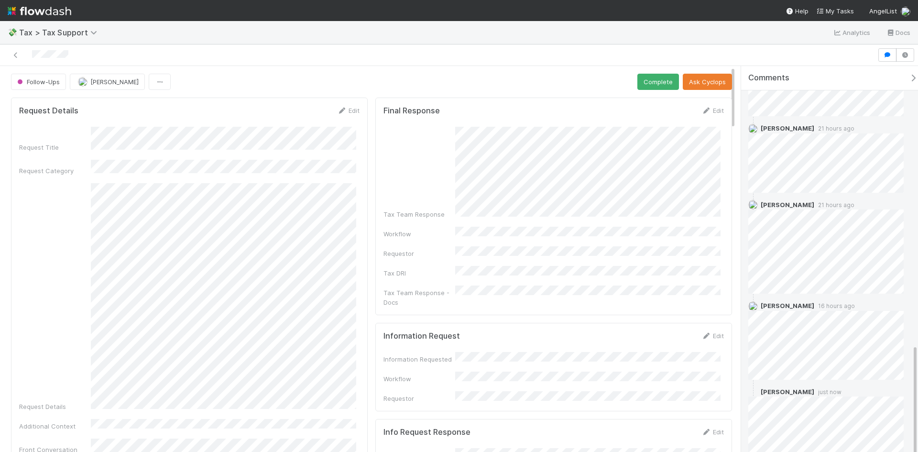
scroll to position [775, 0]
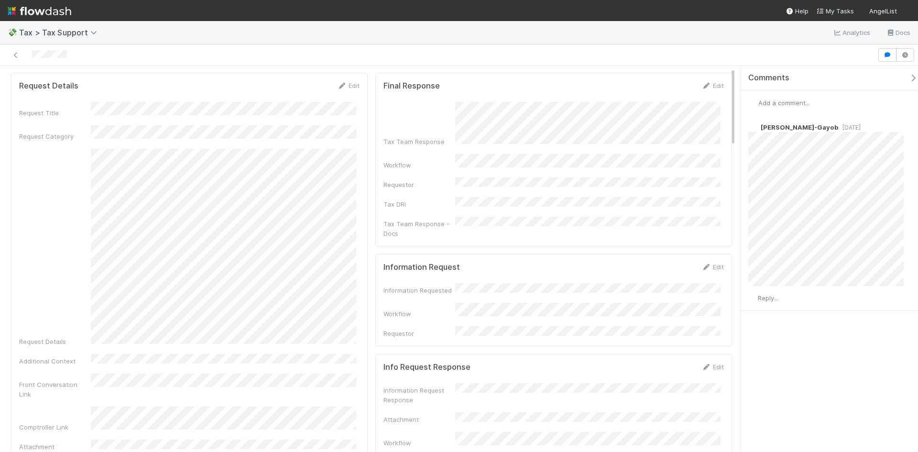
scroll to position [48, 0]
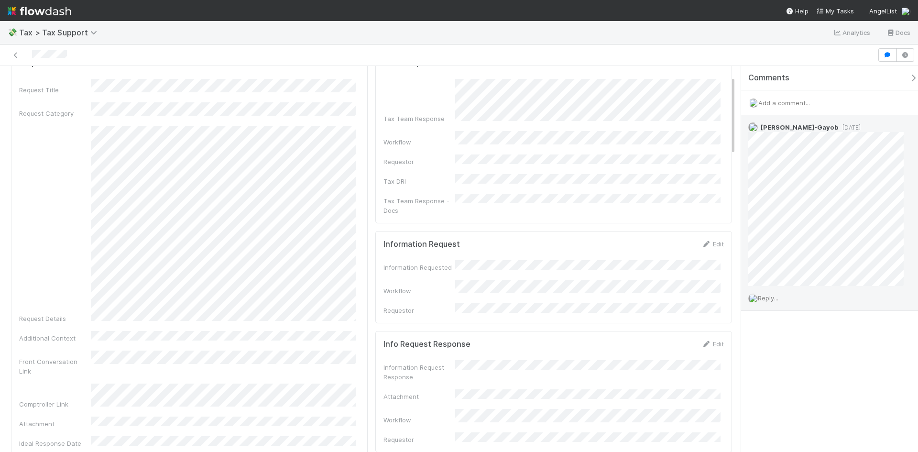
click at [838, 128] on span "5 months ago" at bounding box center [849, 127] width 22 height 7
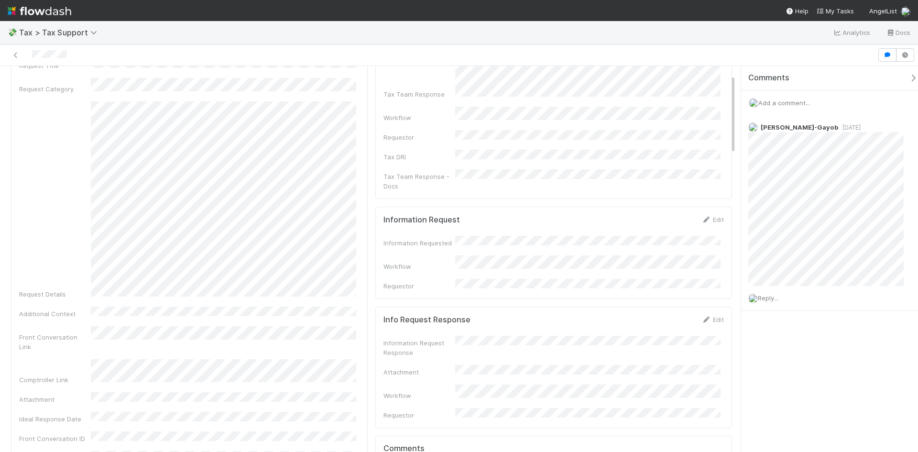
scroll to position [96, 0]
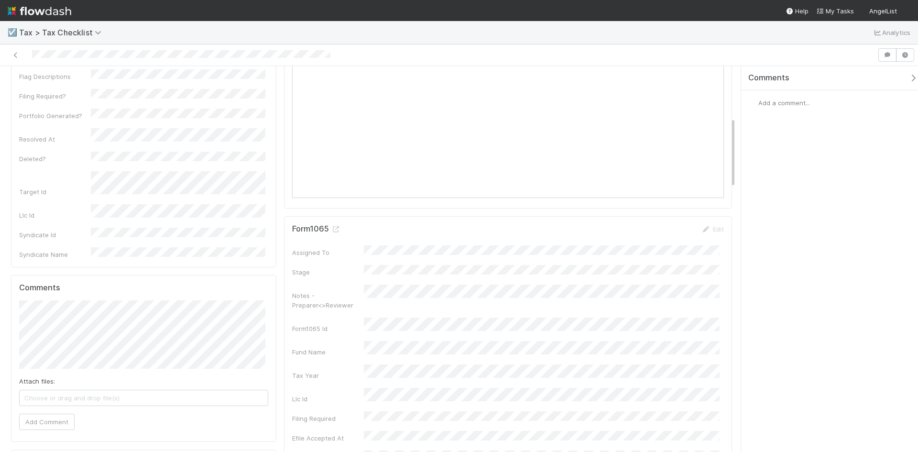
scroll to position [430, 0]
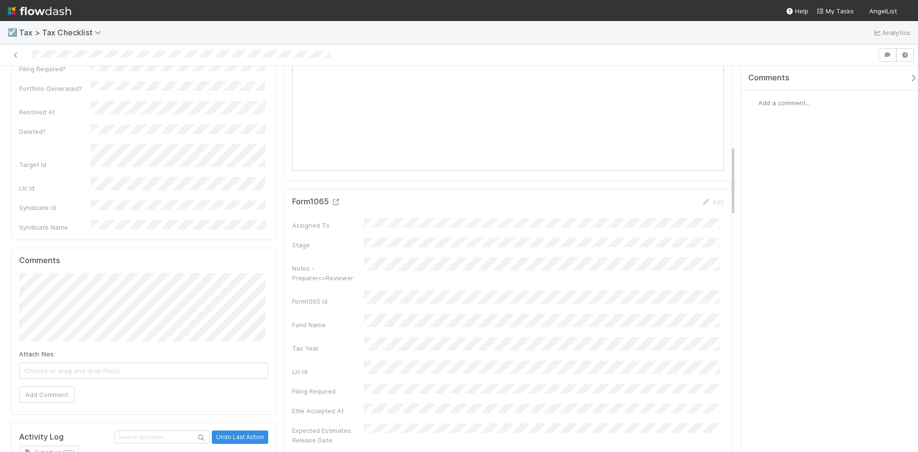
click at [331, 199] on icon at bounding box center [336, 202] width 10 height 6
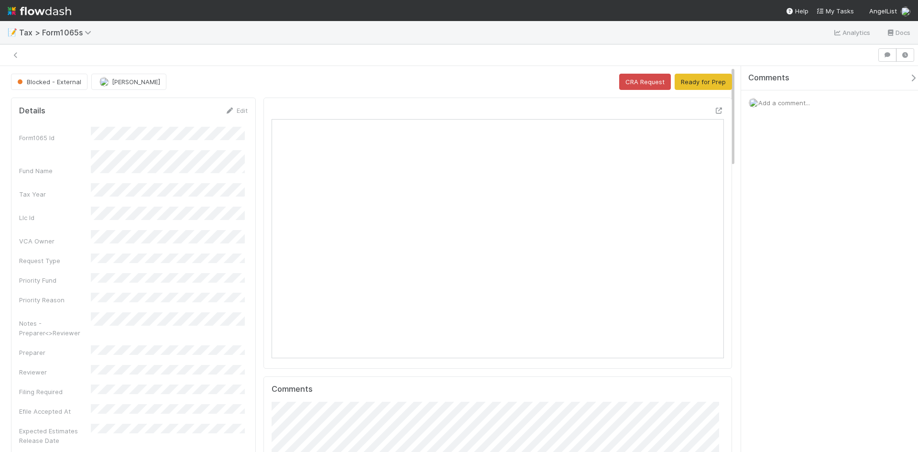
scroll to position [8, 8]
click at [691, 80] on button "Ready for Prep" at bounding box center [702, 82] width 57 height 16
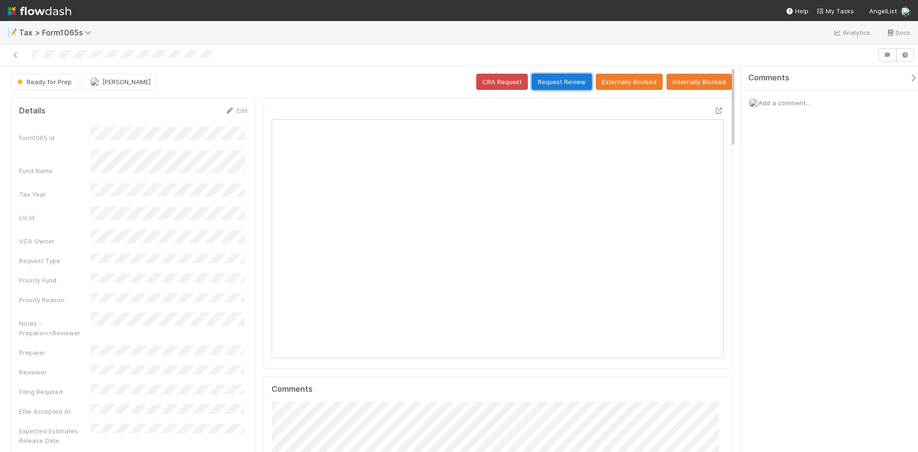
click at [555, 84] on button "Request Review" at bounding box center [561, 82] width 60 height 16
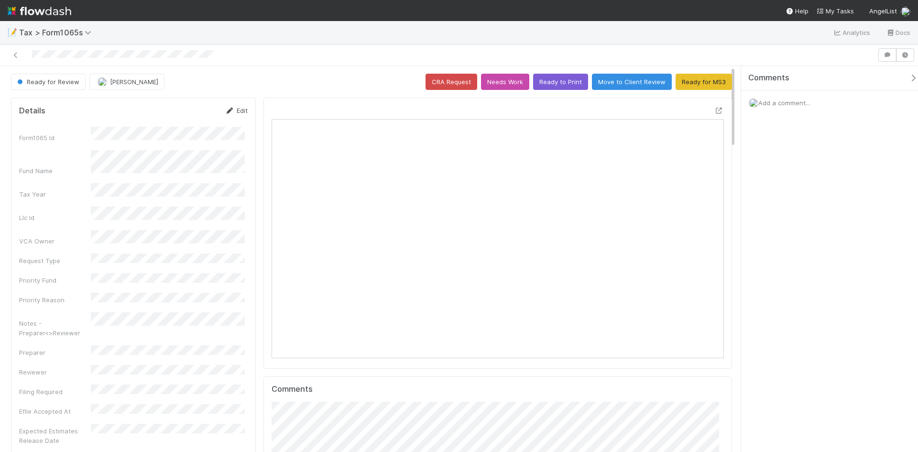
click at [241, 110] on link "Edit" at bounding box center [236, 111] width 22 height 8
click at [72, 334] on div "Notes - Preparer<>Reviewer" at bounding box center [133, 348] width 228 height 28
click at [184, 112] on button "Save" at bounding box center [196, 114] width 27 height 16
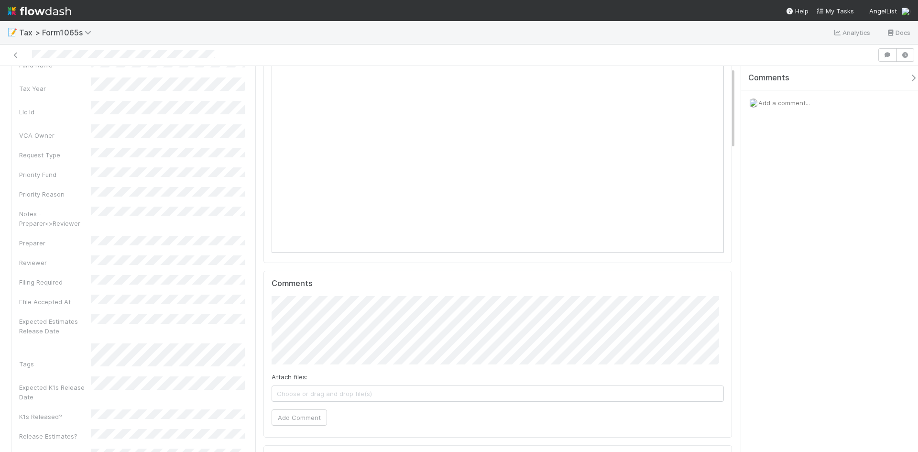
scroll to position [0, 0]
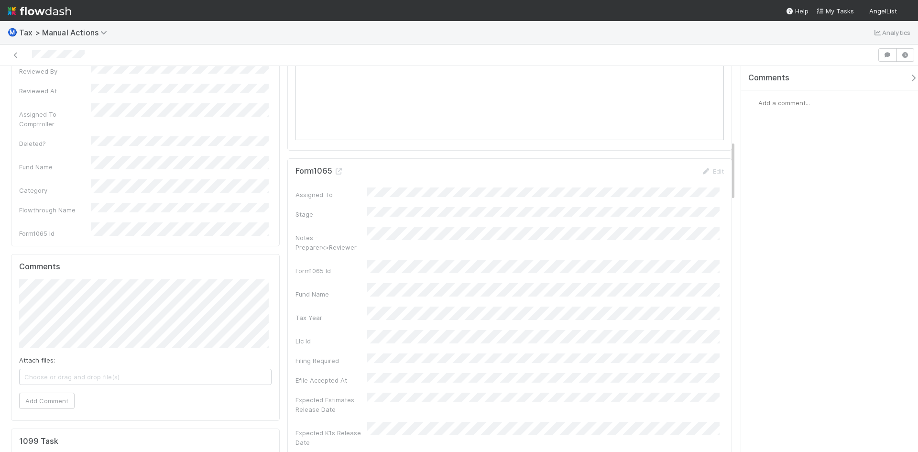
scroll to position [478, 0]
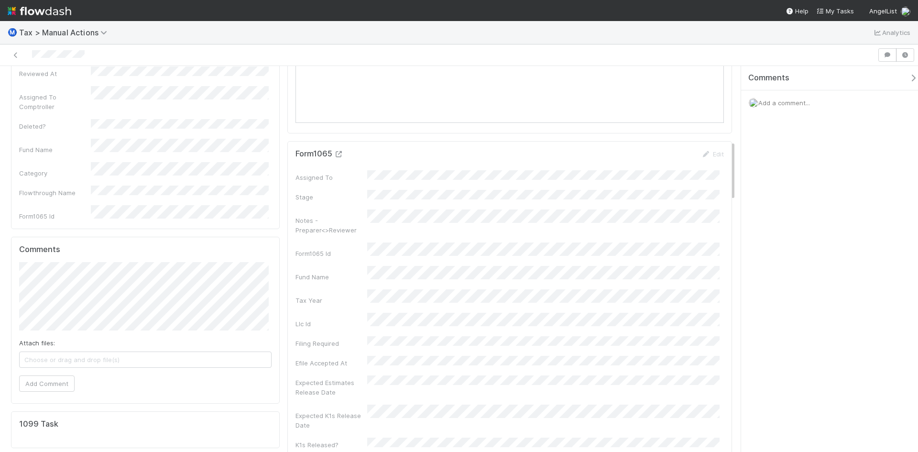
click at [338, 151] on icon at bounding box center [339, 154] width 10 height 6
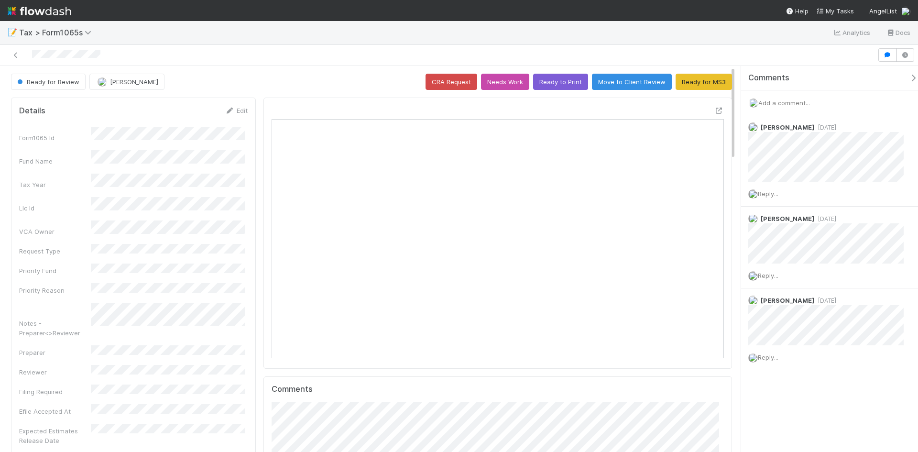
scroll to position [187, 219]
